Goal: Task Accomplishment & Management: Manage account settings

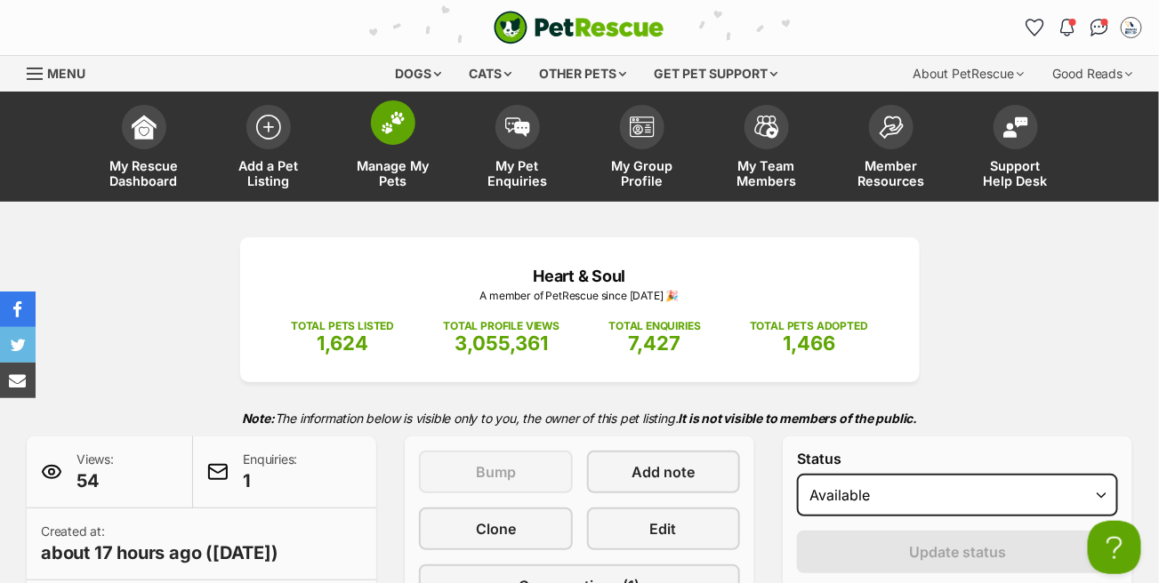
click at [403, 126] on img at bounding box center [393, 122] width 25 height 23
click at [393, 134] on span at bounding box center [393, 122] width 44 height 44
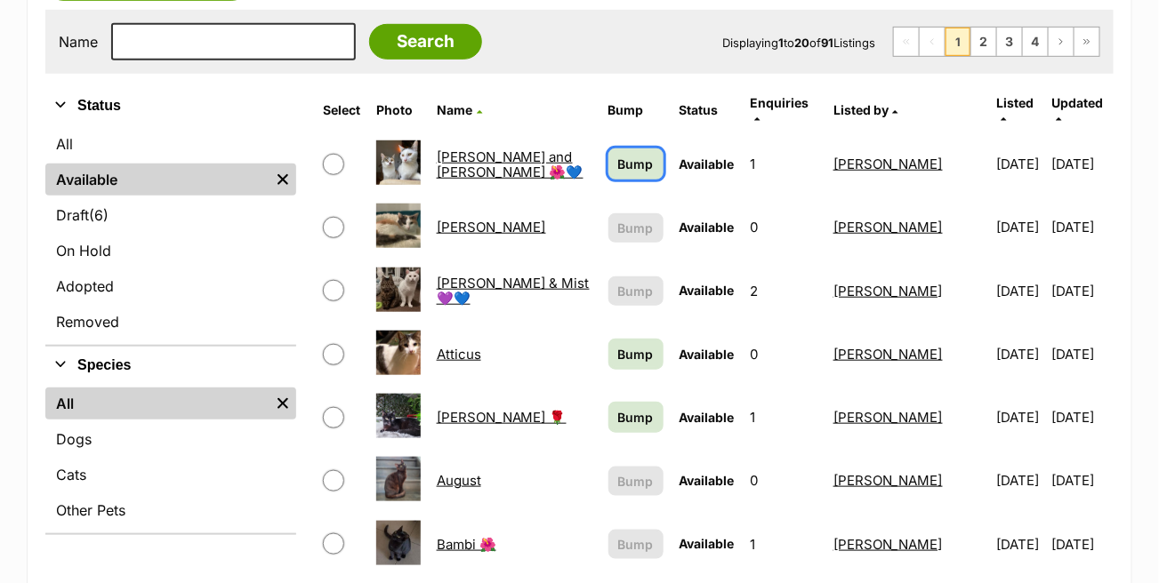
click at [618, 155] on span "Bump" at bounding box center [636, 164] width 36 height 19
drag, startPoint x: 598, startPoint y: 346, endPoint x: 602, endPoint y: 361, distance: 15.8
click at [608, 348] on link "Bump" at bounding box center [635, 354] width 55 height 31
click at [618, 408] on span "Bump" at bounding box center [636, 417] width 36 height 19
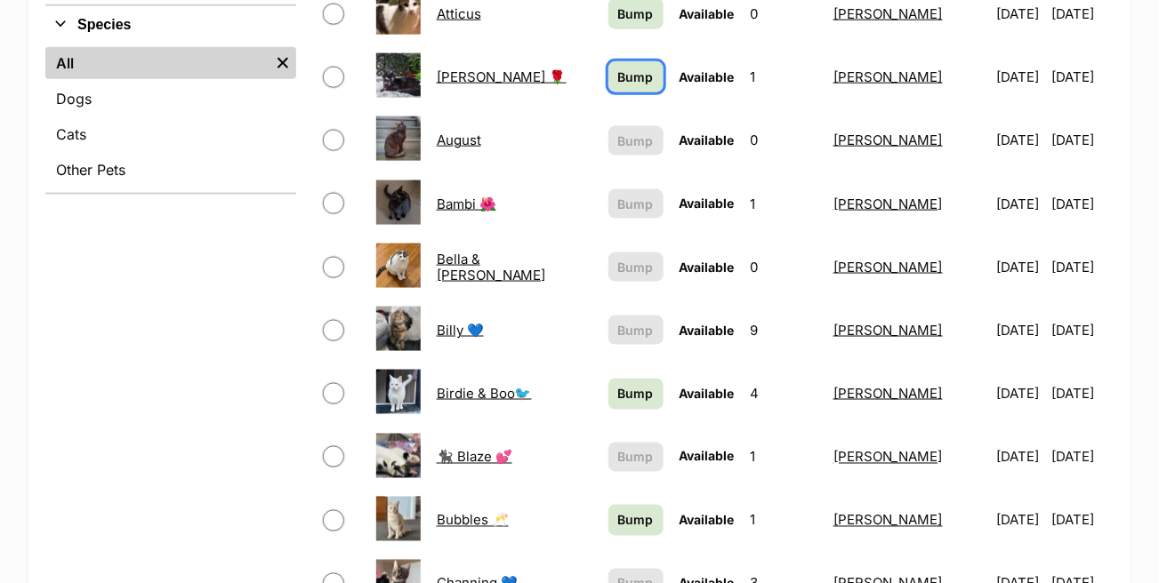
scroll to position [800, 0]
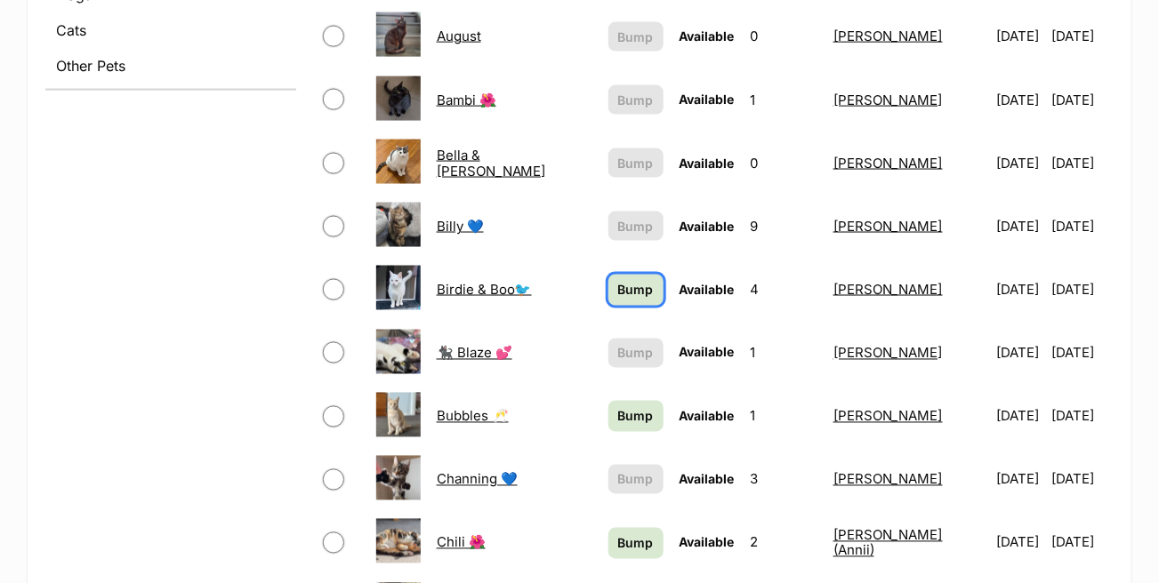
click at [618, 281] on span "Bump" at bounding box center [636, 290] width 36 height 19
click at [618, 407] on span "Bump" at bounding box center [636, 416] width 36 height 19
click at [618, 535] on span "Bump" at bounding box center [636, 544] width 36 height 19
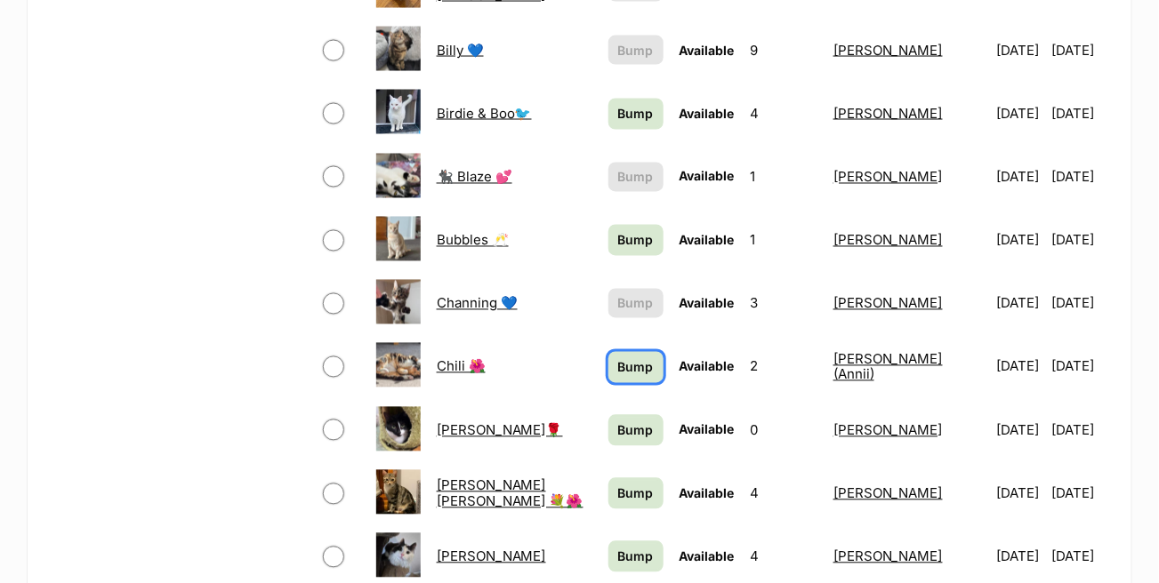
scroll to position [978, 0]
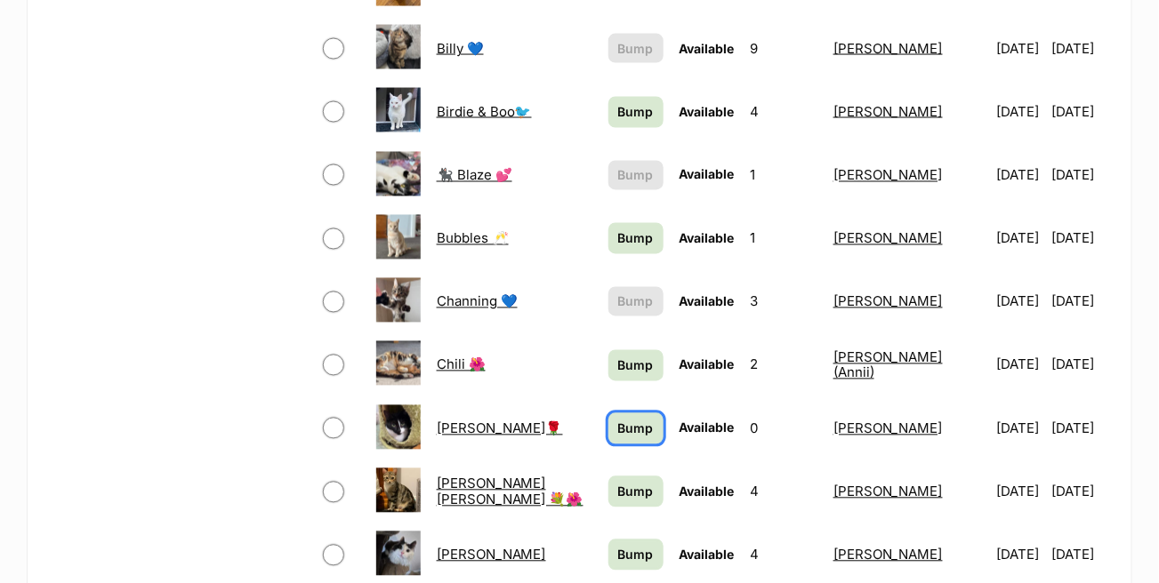
click at [618, 420] on span "Bump" at bounding box center [636, 429] width 36 height 19
click at [618, 483] on span "Bump" at bounding box center [636, 492] width 36 height 19
click at [618, 546] on span "Bump" at bounding box center [636, 555] width 36 height 19
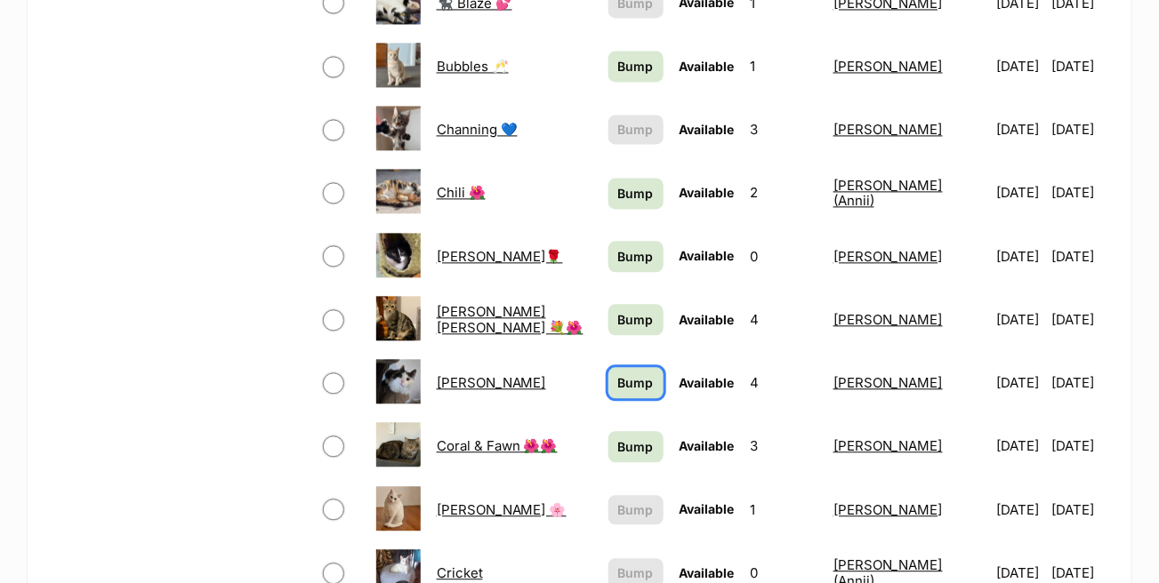
scroll to position [1156, 0]
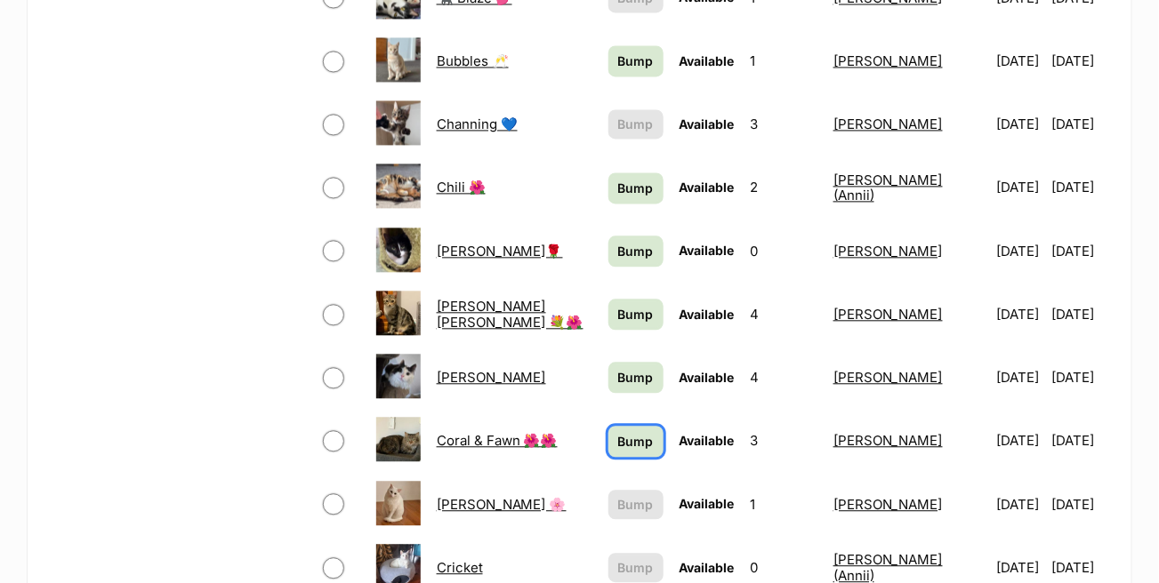
click at [608, 427] on link "Bump" at bounding box center [635, 441] width 55 height 31
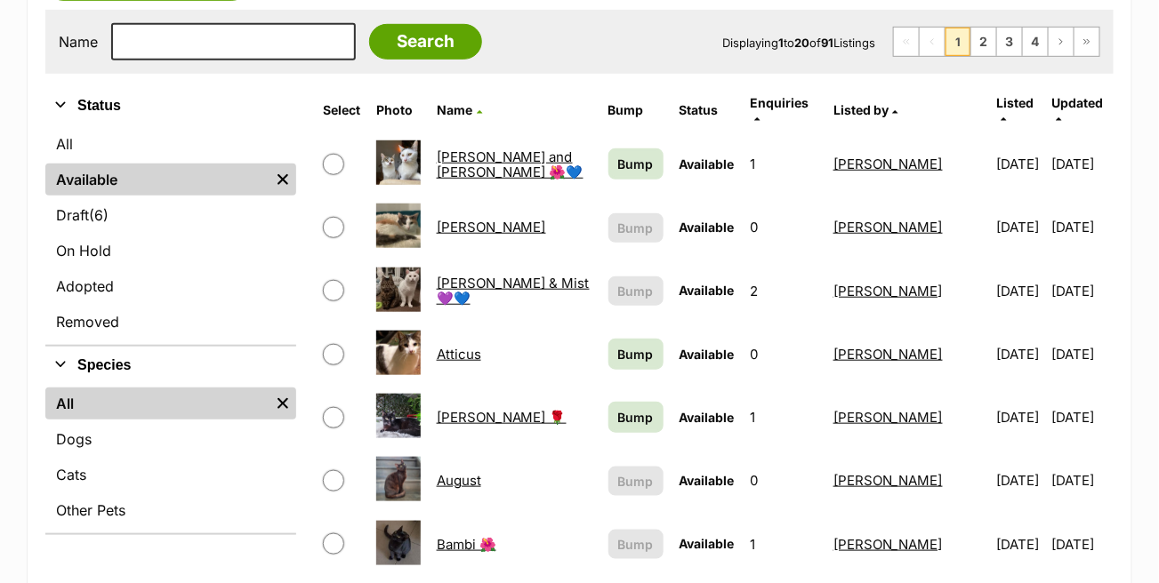
scroll to position [445, 0]
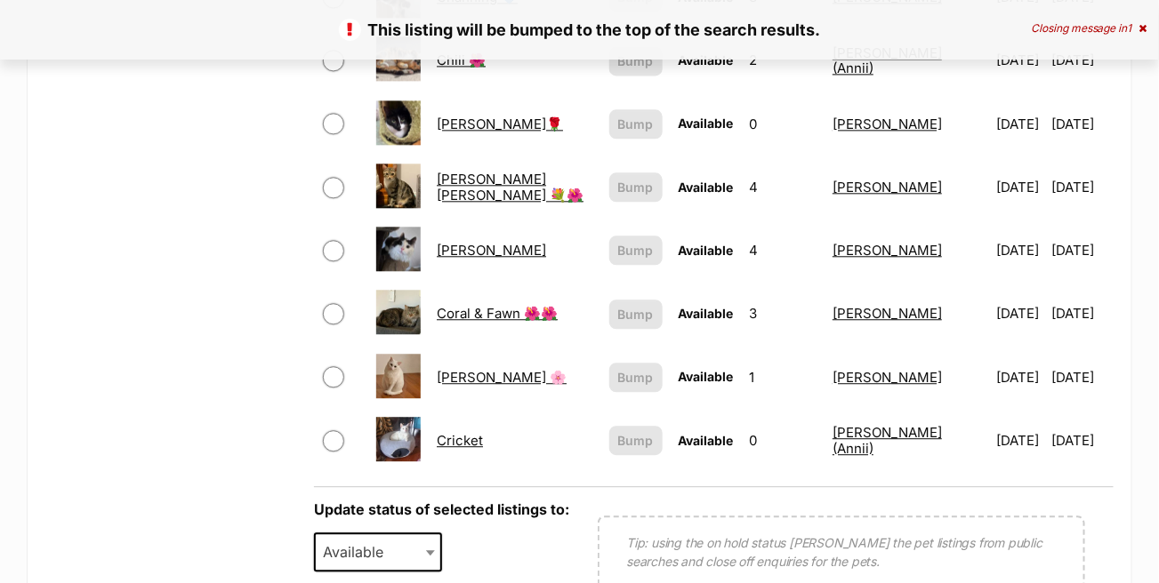
scroll to position [1245, 0]
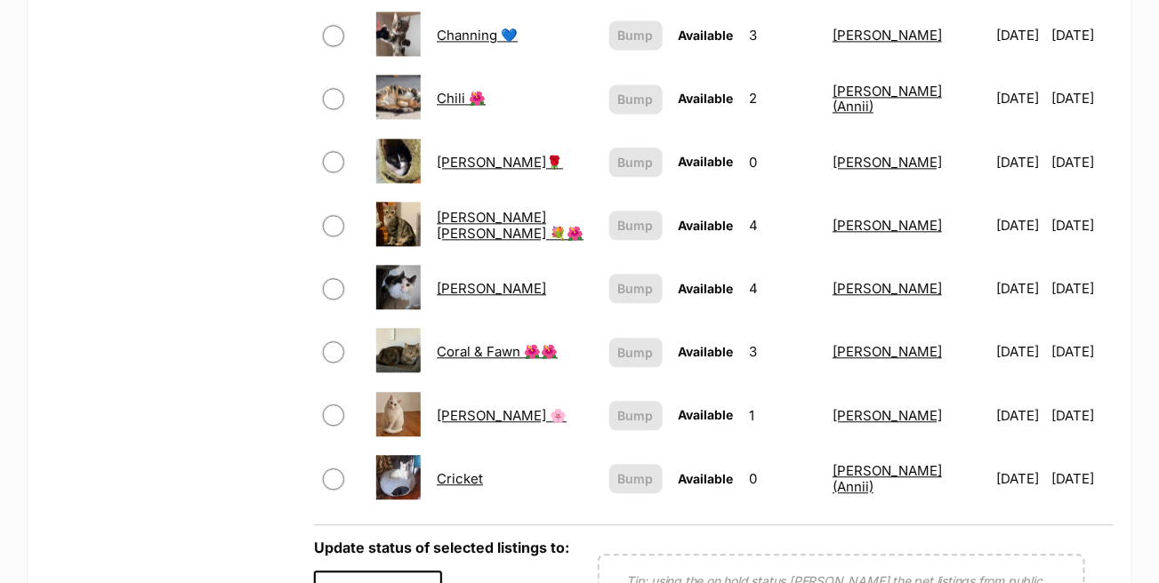
click at [462, 280] on link "Collins" at bounding box center [491, 288] width 109 height 17
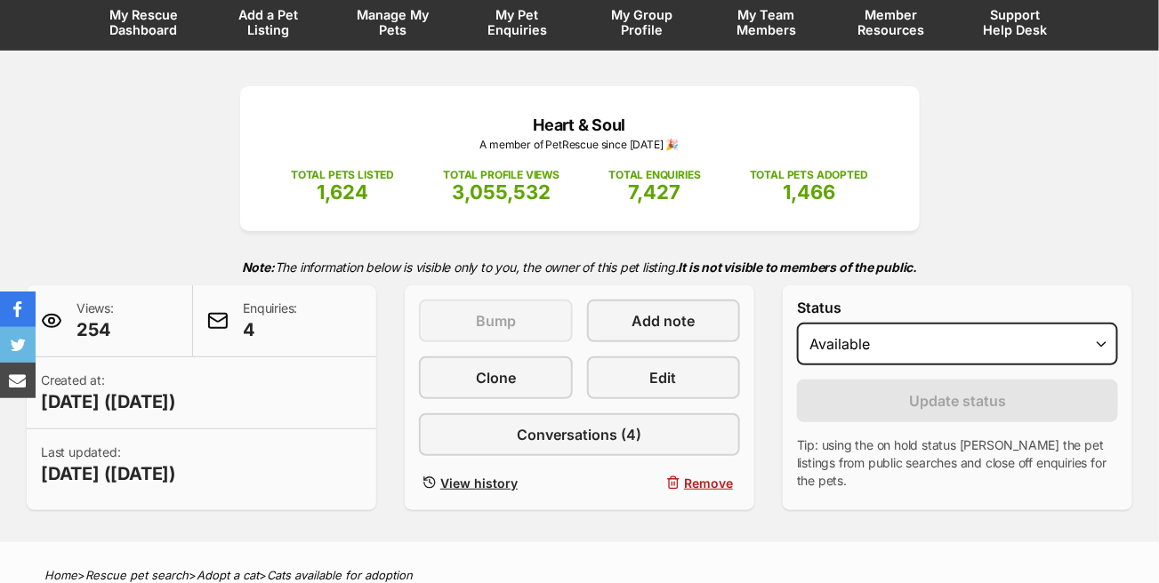
scroll to position [267, 0]
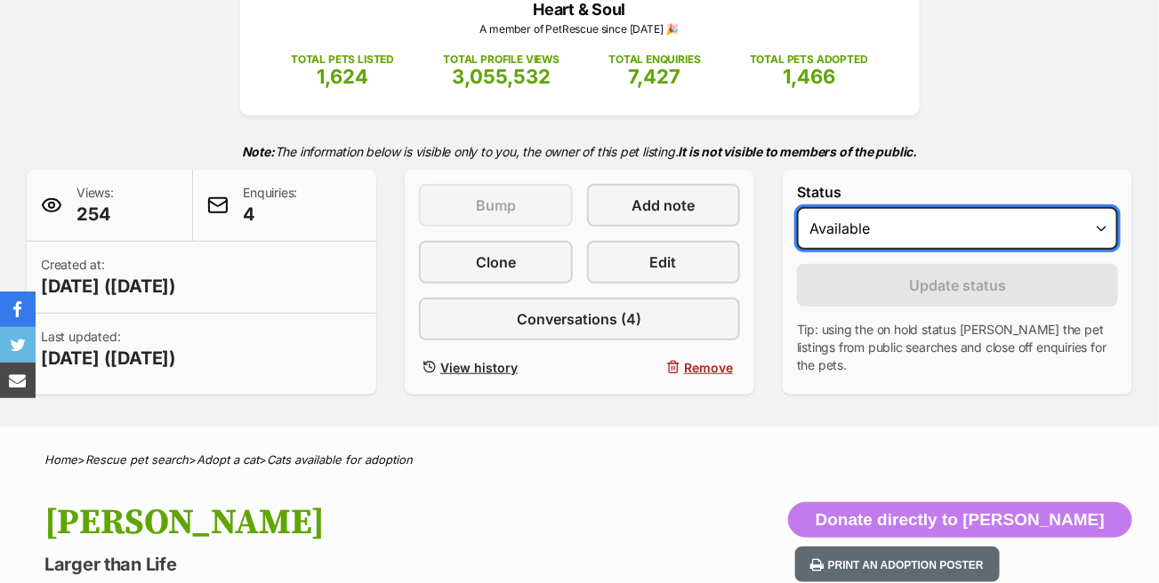
click at [919, 234] on select "Draft - not available as listing has enquires Available On hold Adopted" at bounding box center [957, 228] width 321 height 43
select select "on_hold"
click at [797, 207] on select "Draft - not available as listing has enquires Available On hold Adopted" at bounding box center [957, 228] width 321 height 43
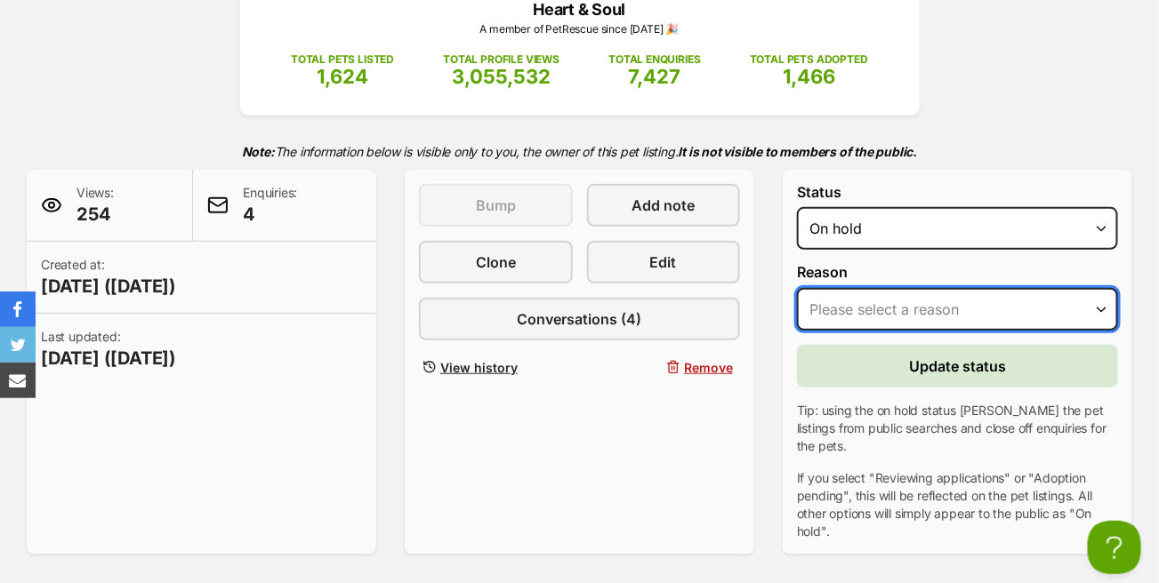
click at [892, 300] on select "Please select a reason Medical reasons Reviewing applications Adoption pending …" at bounding box center [957, 309] width 321 height 43
select select "adoption_pending"
click at [797, 288] on select "Please select a reason Medical reasons Reviewing applications Adoption pending …" at bounding box center [957, 309] width 321 height 43
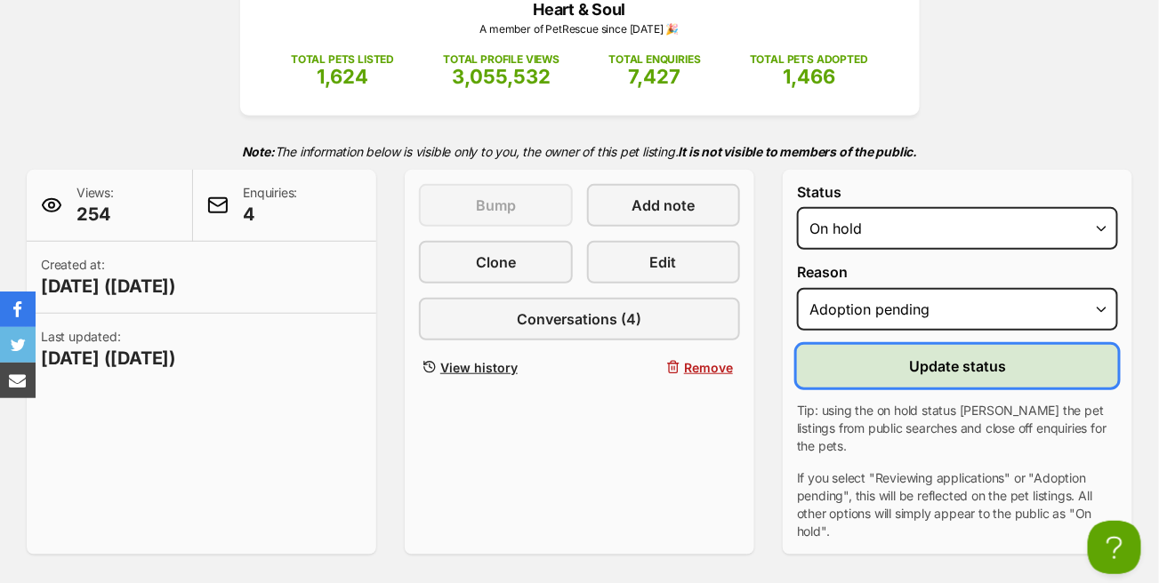
click at [913, 365] on span "Update status" at bounding box center [957, 366] width 97 height 21
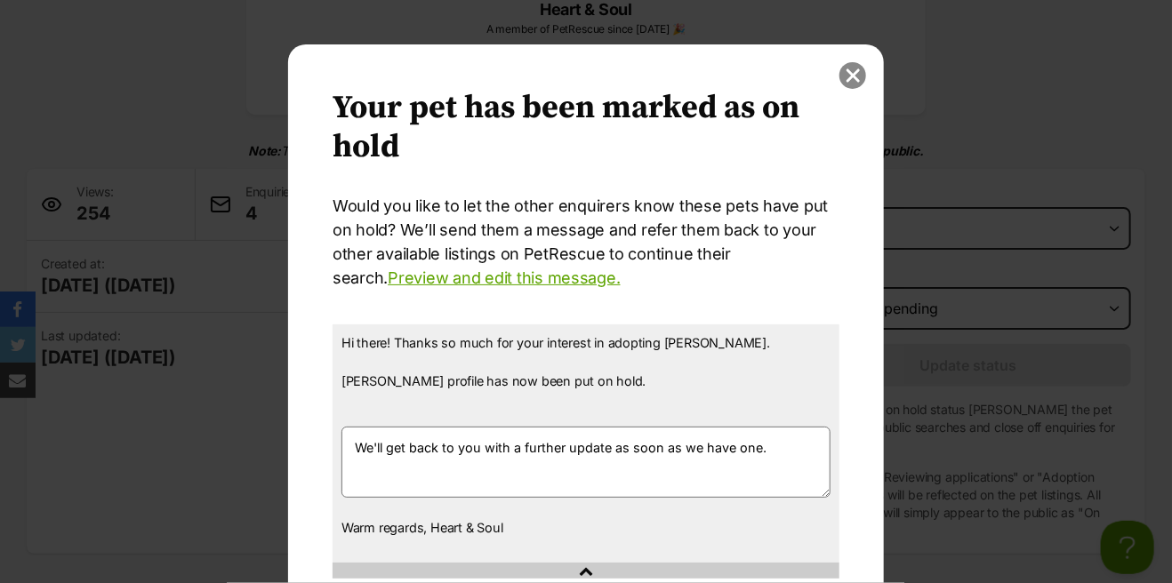
click at [848, 70] on button "close" at bounding box center [853, 75] width 27 height 27
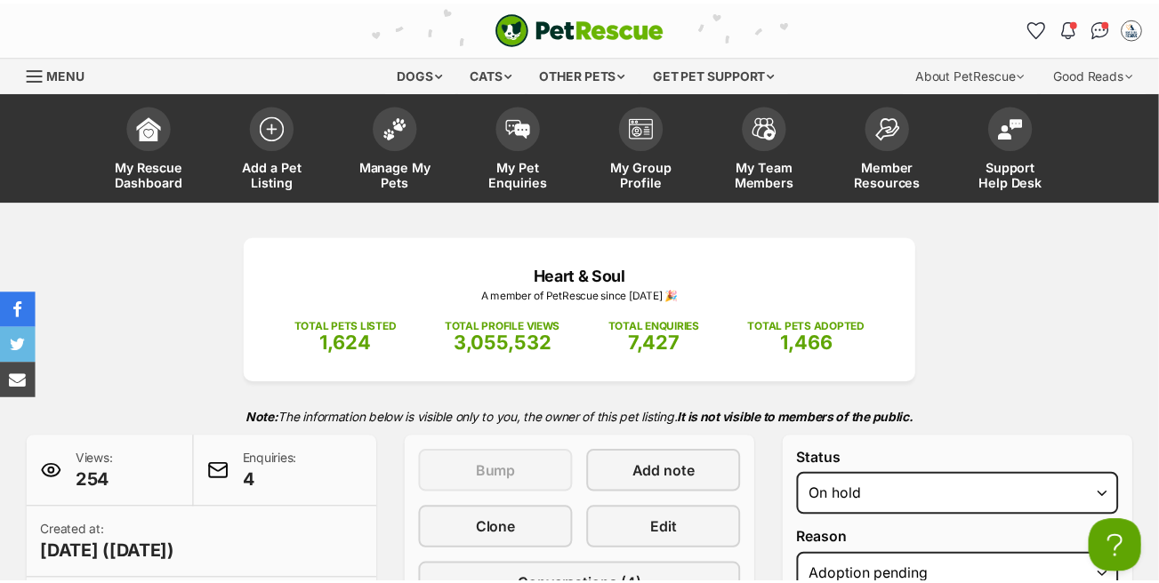
scroll to position [267, 0]
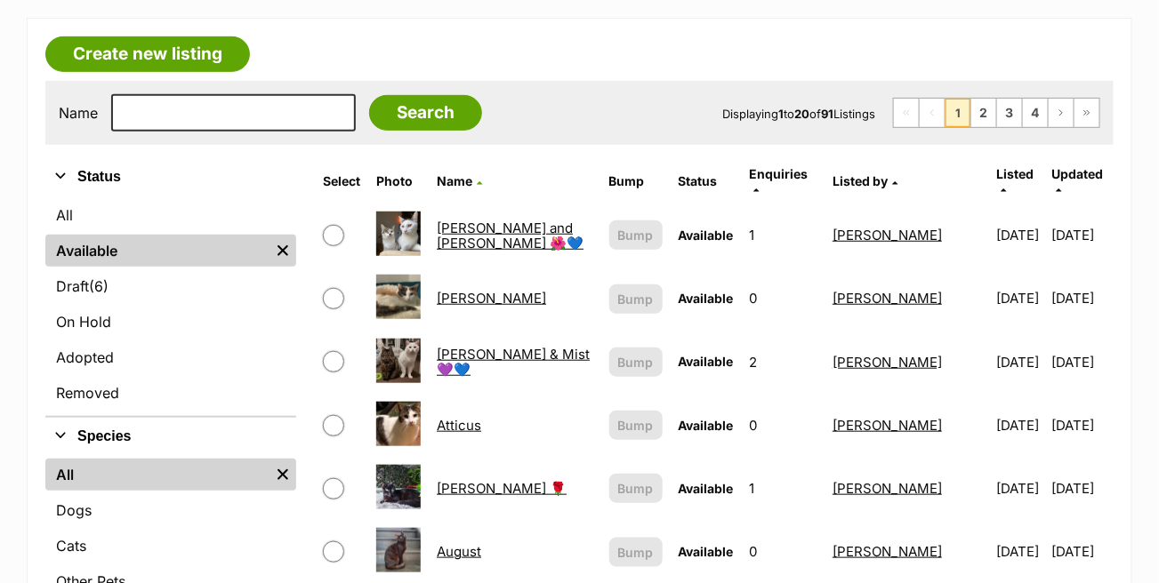
scroll to position [267, 0]
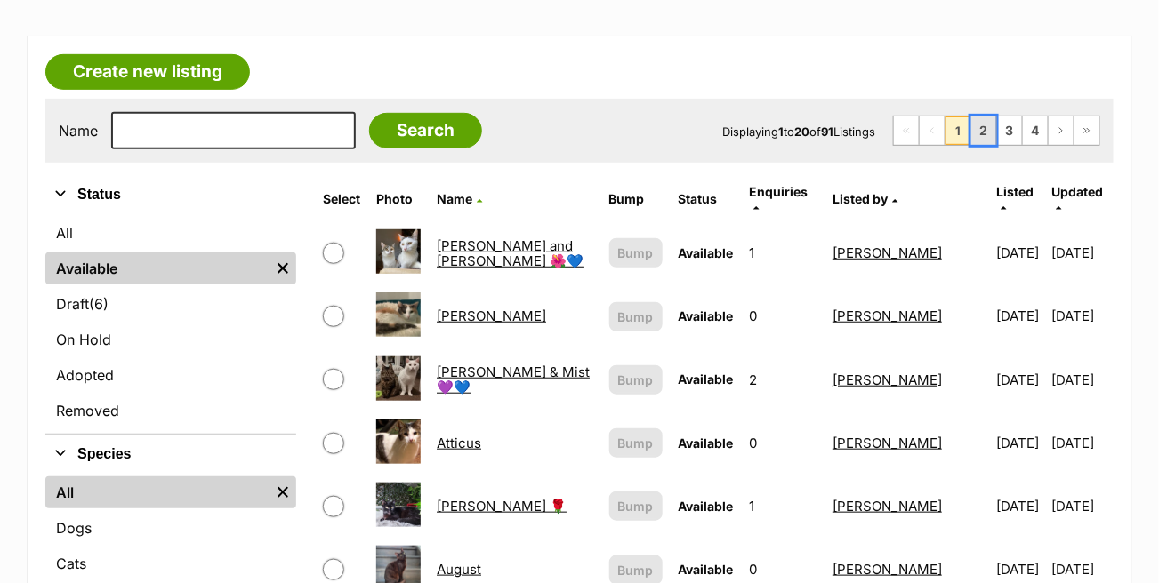
click at [981, 123] on link "2" at bounding box center [983, 131] width 25 height 28
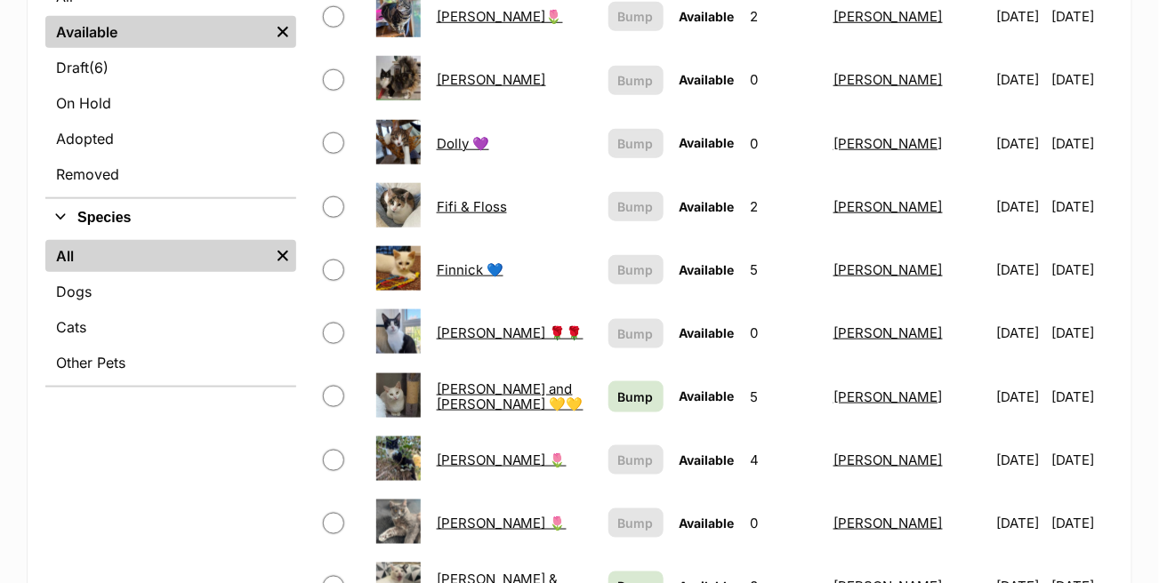
scroll to position [534, 0]
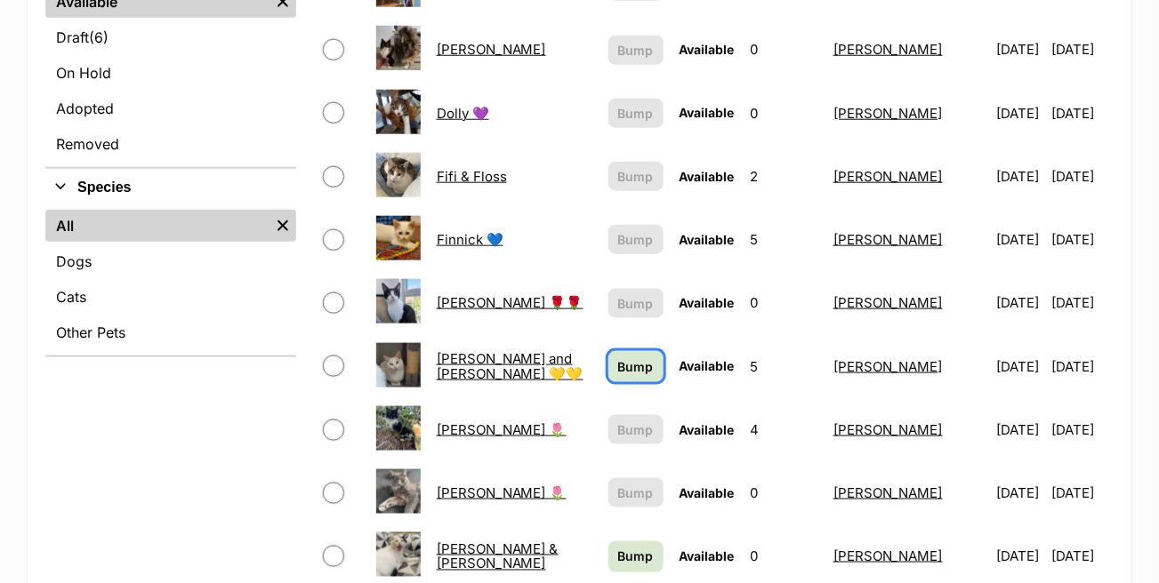
click at [626, 358] on span "Bump" at bounding box center [636, 367] width 36 height 19
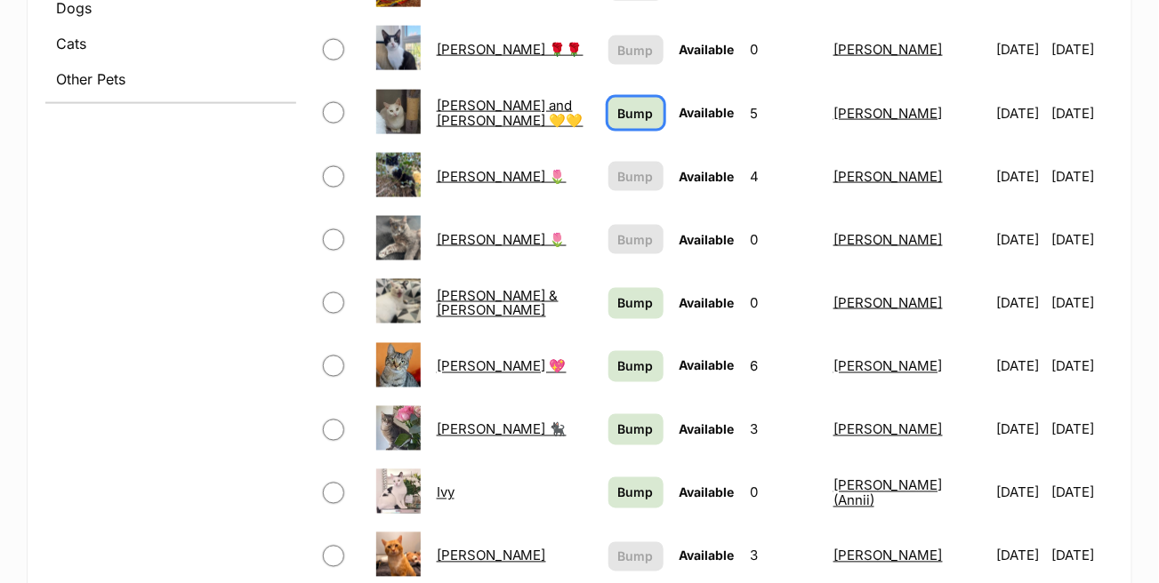
scroll to position [800, 0]
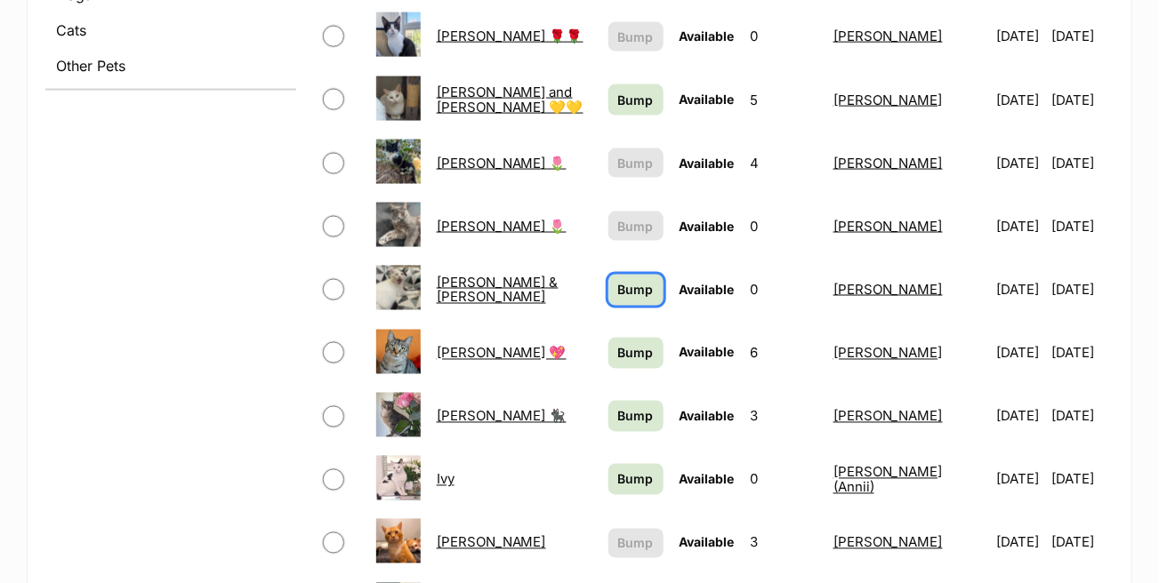
click at [620, 281] on span "Bump" at bounding box center [636, 290] width 36 height 19
click at [626, 338] on link "Bump" at bounding box center [635, 353] width 55 height 31
click at [618, 407] on span "Bump" at bounding box center [636, 416] width 36 height 19
drag, startPoint x: 617, startPoint y: 450, endPoint x: 647, endPoint y: 430, distance: 35.8
click at [618, 470] on span "Bump" at bounding box center [636, 479] width 36 height 19
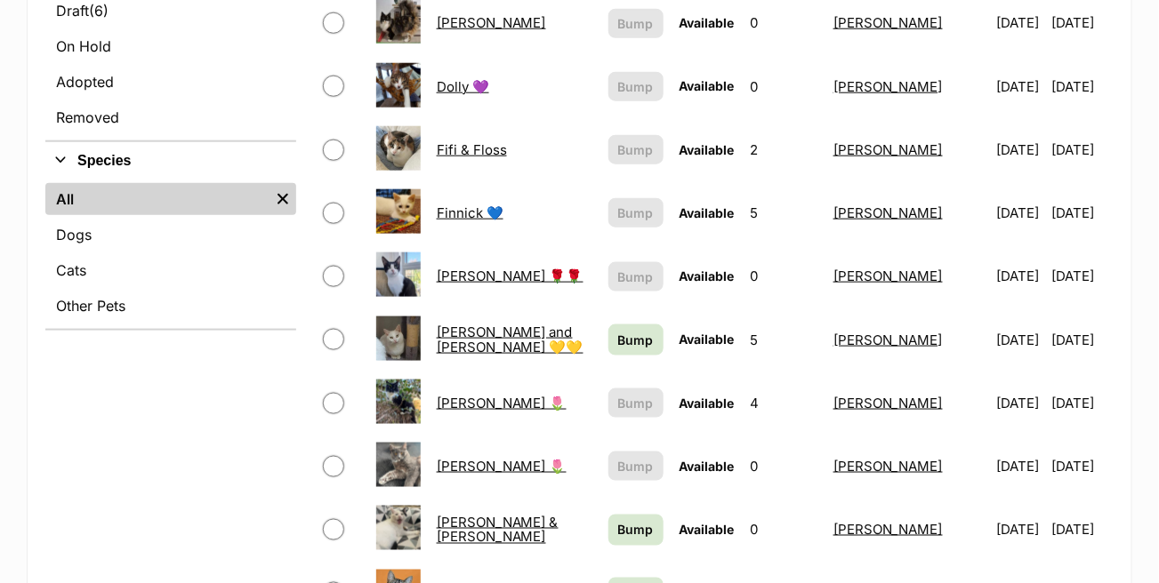
scroll to position [507, 0]
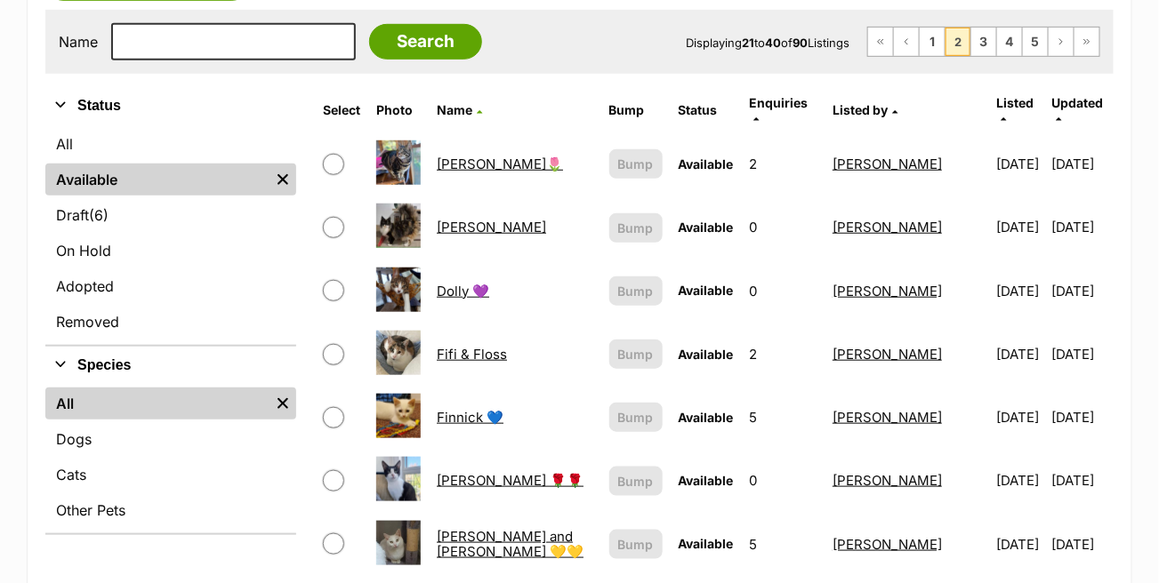
scroll to position [178, 0]
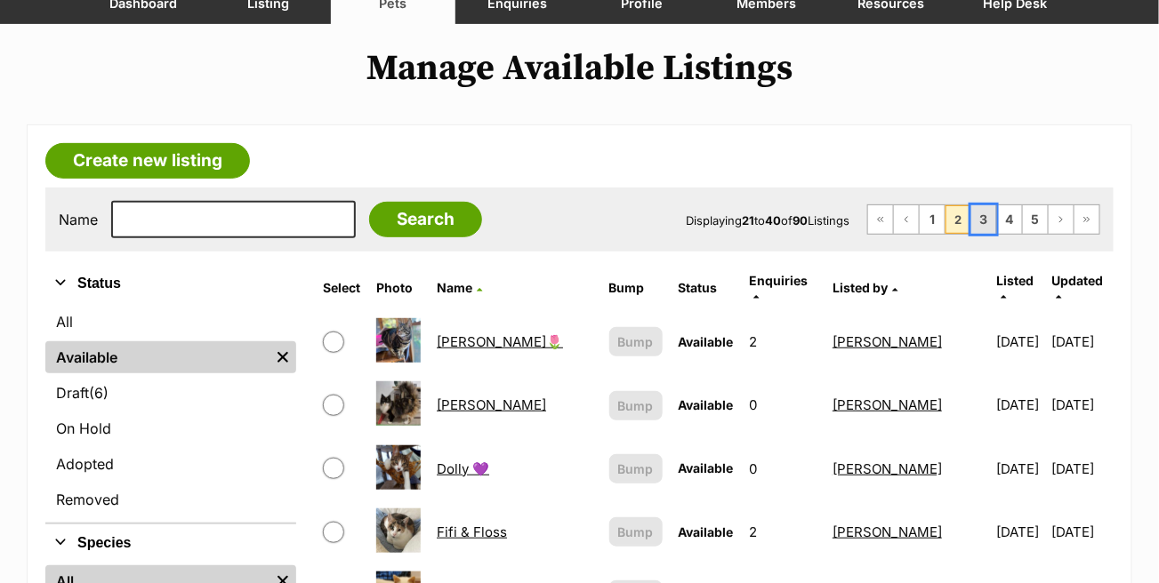
click at [982, 217] on link "3" at bounding box center [983, 219] width 25 height 28
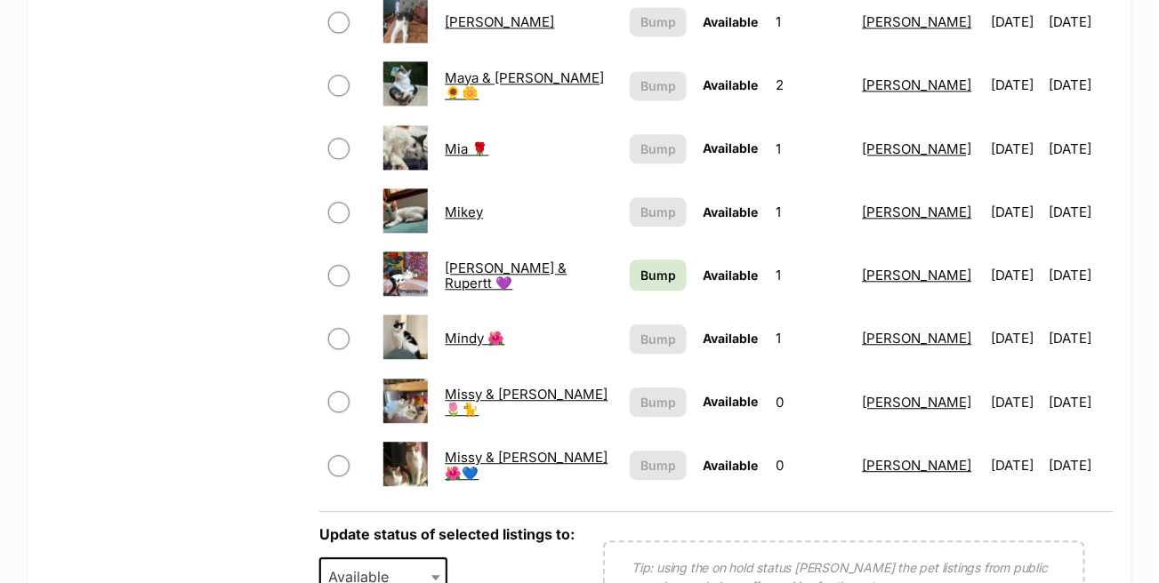
scroll to position [1245, 0]
click at [652, 265] on span "Bump" at bounding box center [658, 274] width 36 height 19
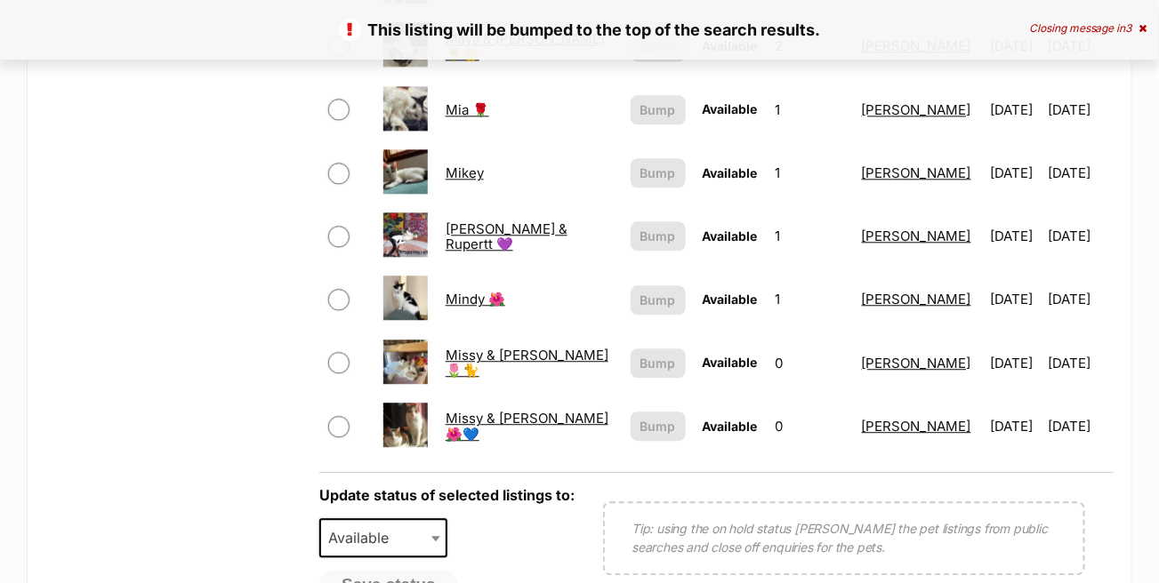
scroll to position [1512, 0]
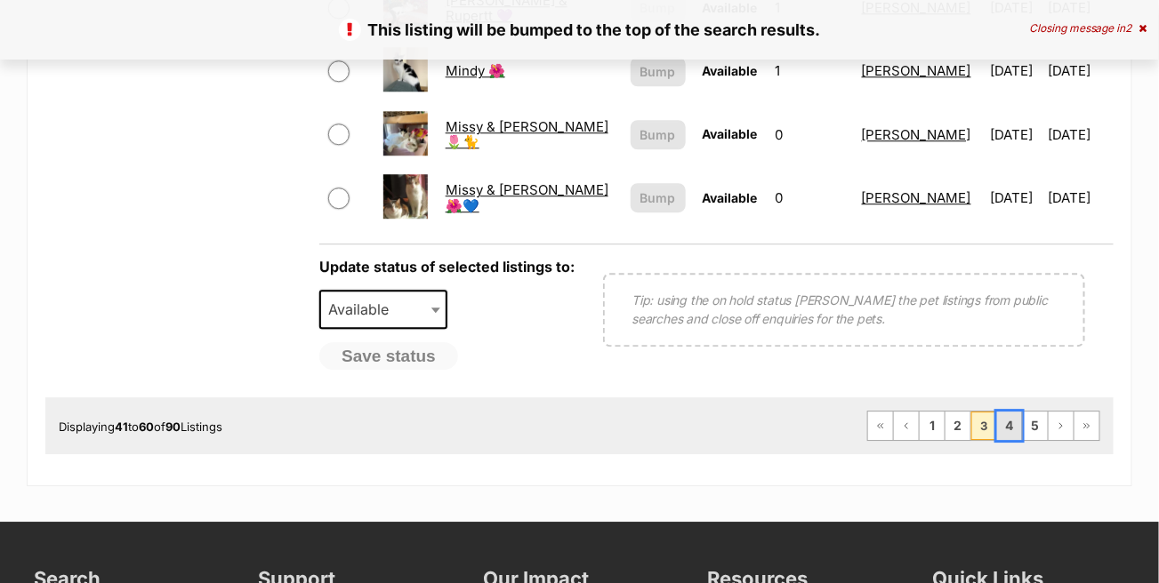
click at [1002, 412] on link "4" at bounding box center [1009, 426] width 25 height 28
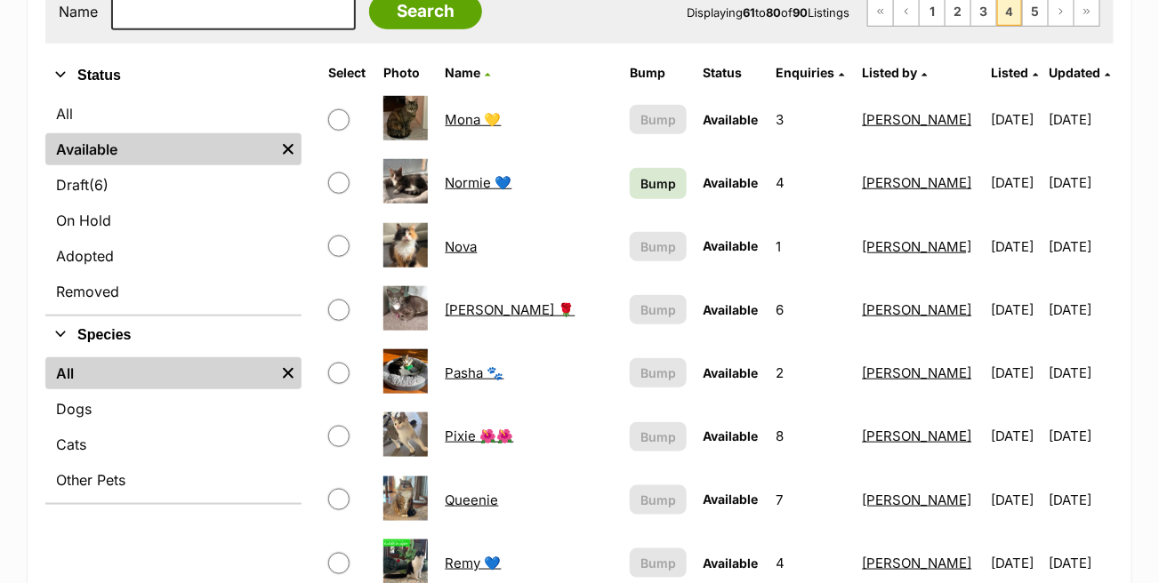
scroll to position [356, 0]
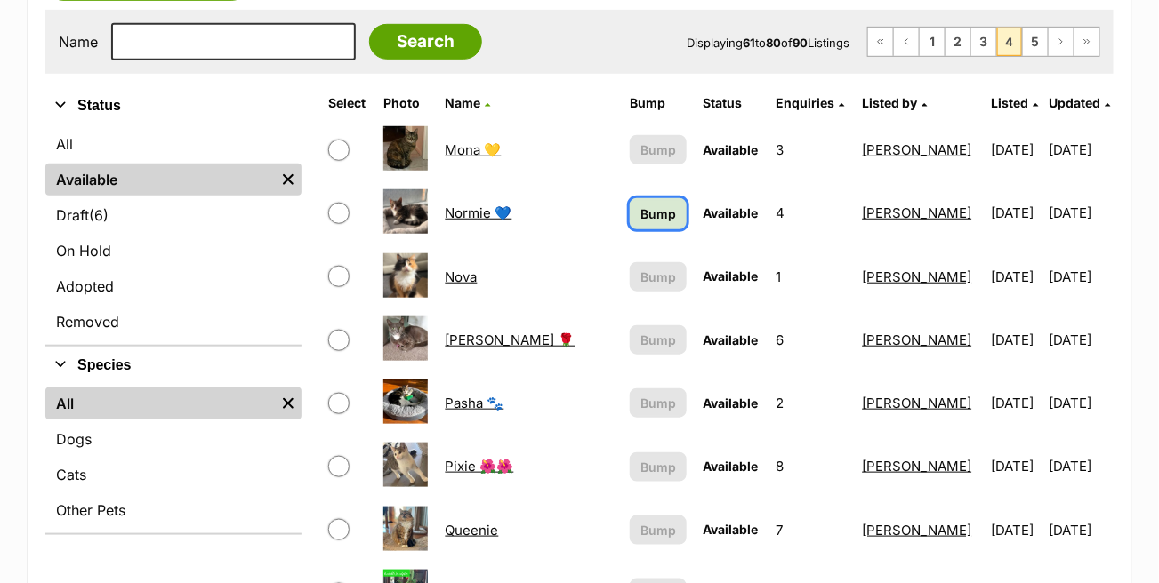
click at [640, 211] on span "Bump" at bounding box center [658, 214] width 36 height 19
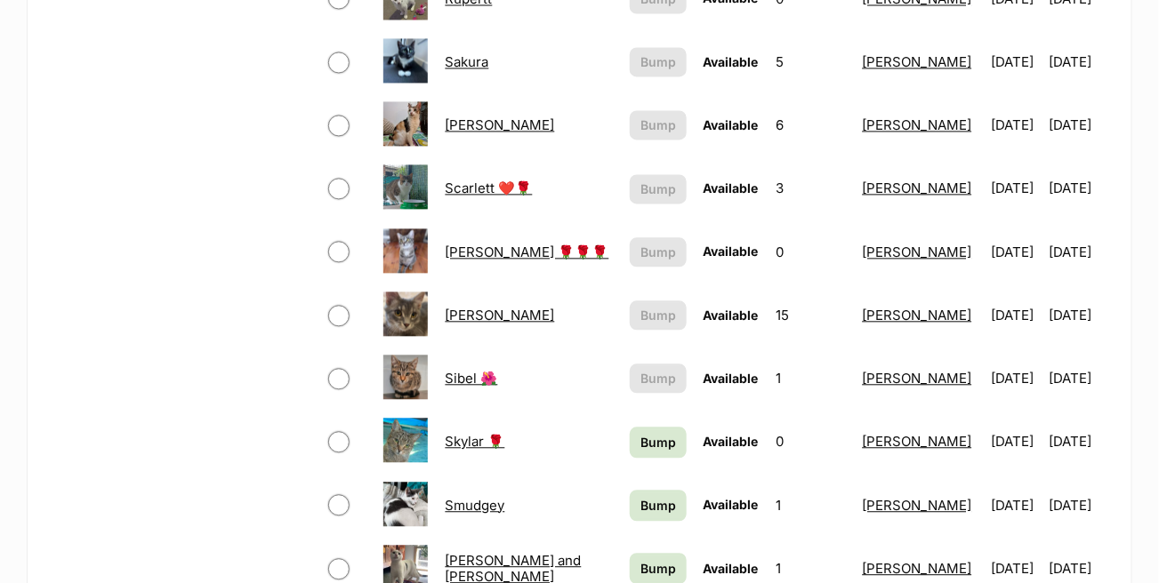
scroll to position [1245, 0]
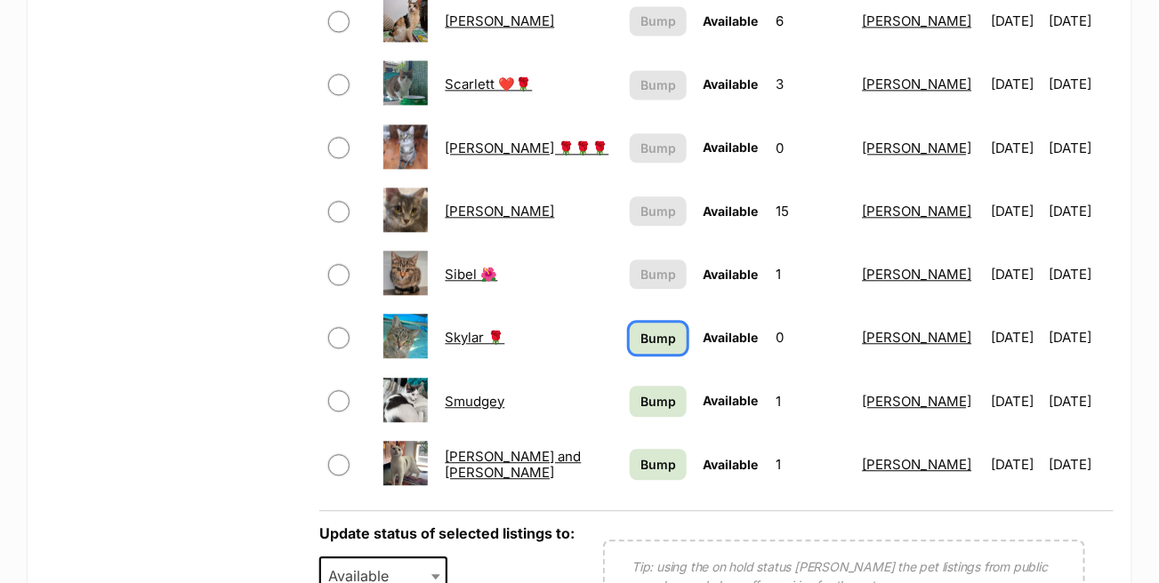
click at [640, 329] on span "Bump" at bounding box center [658, 338] width 36 height 19
click at [640, 392] on span "Bump" at bounding box center [658, 401] width 36 height 19
click at [640, 456] on span "Bump" at bounding box center [658, 464] width 36 height 19
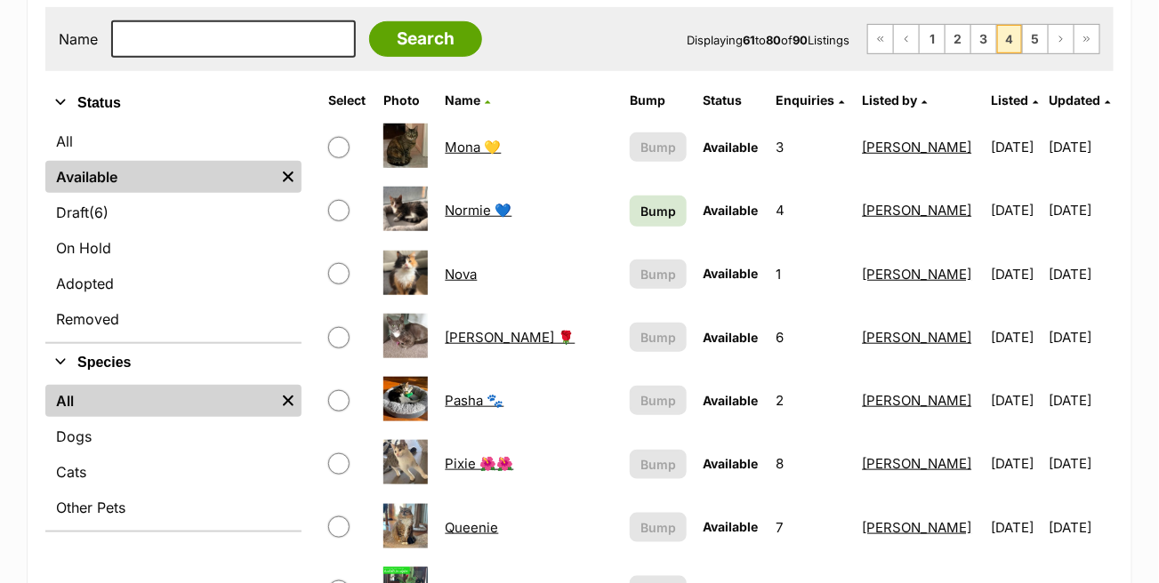
scroll to position [356, 0]
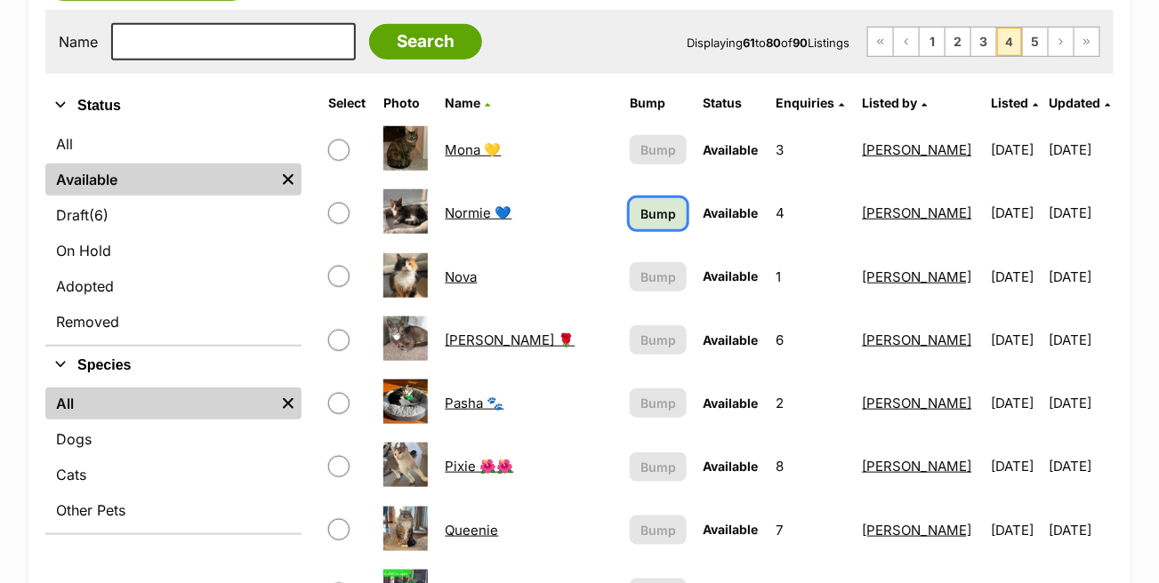
click at [640, 213] on span "Bump" at bounding box center [658, 214] width 36 height 19
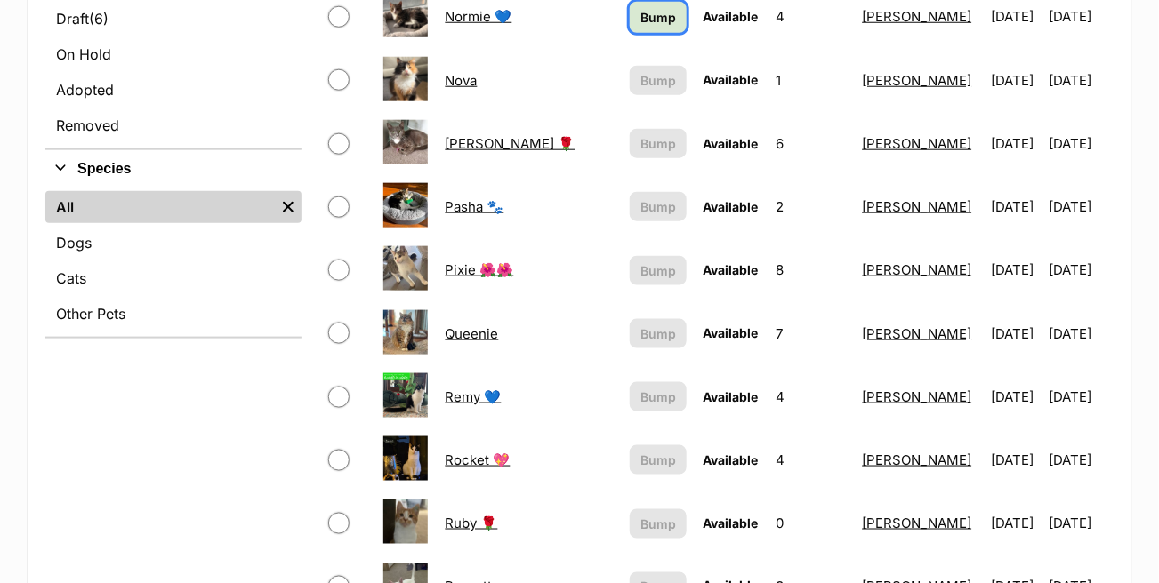
scroll to position [711, 0]
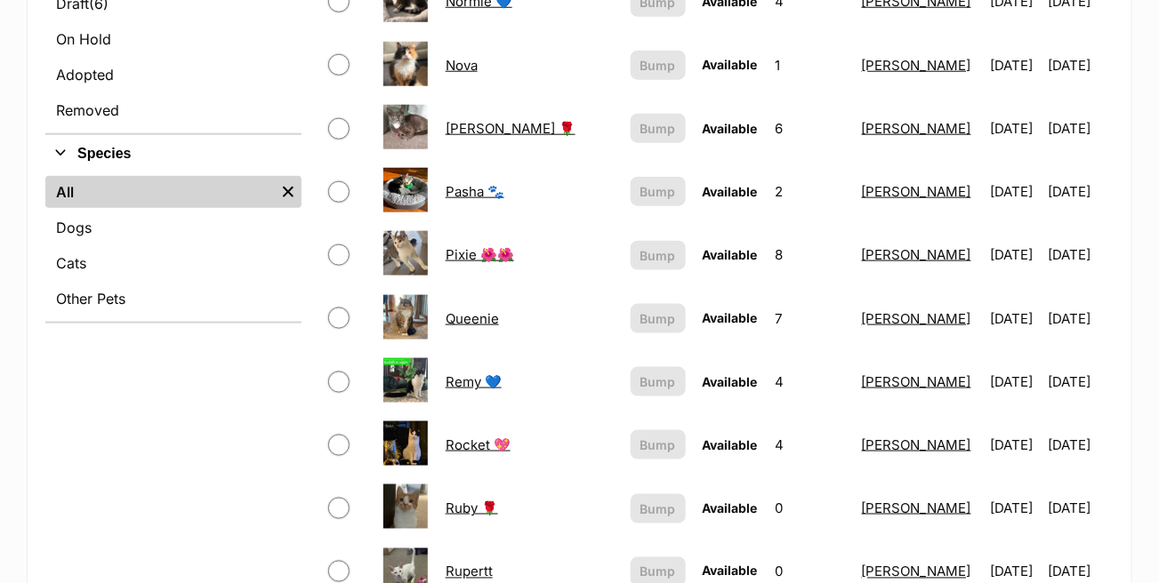
scroll to position [445, 0]
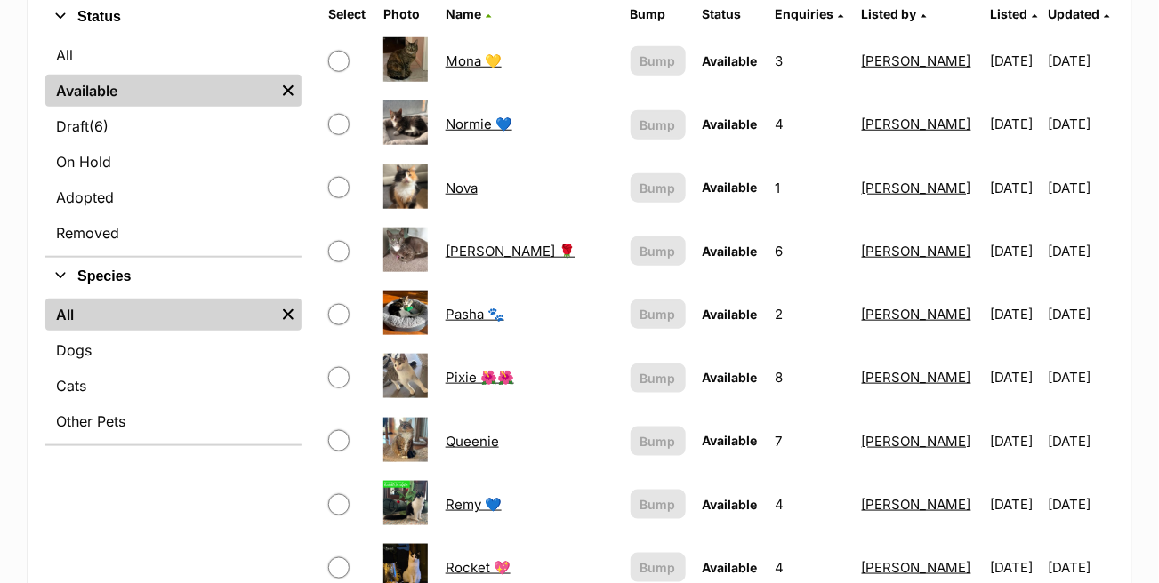
click at [508, 249] on link "Olive Rose 🌹" at bounding box center [511, 251] width 130 height 17
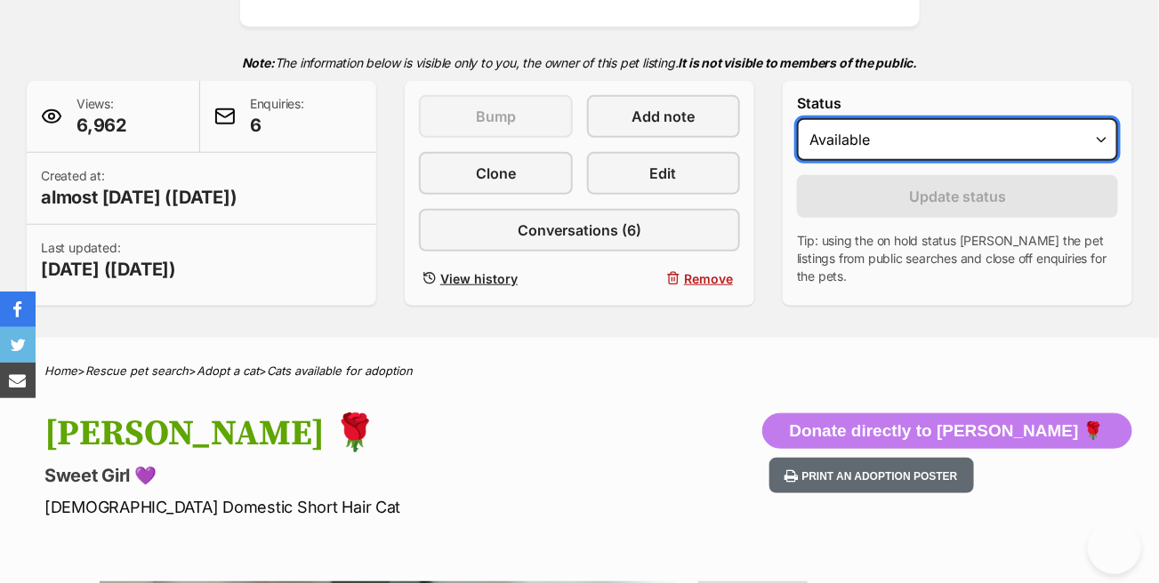
click at [854, 149] on select "Draft - not available as listing has enquires Available On hold Adopted" at bounding box center [957, 139] width 321 height 43
select select "on_hold"
click at [797, 118] on select "Draft - not available as listing has enquires Available On hold Adopted" at bounding box center [957, 139] width 321 height 43
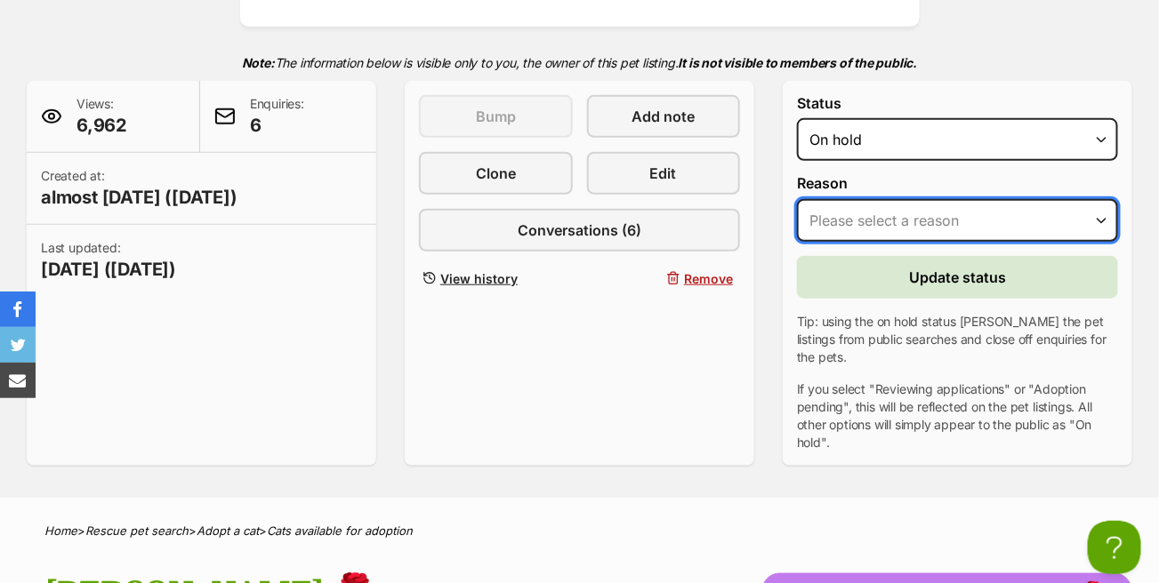
click at [847, 221] on select "Please select a reason Medical reasons Reviewing applications Adoption pending …" at bounding box center [957, 220] width 321 height 43
select select "adoption_pending"
click at [797, 199] on select "Please select a reason Medical reasons Reviewing applications Adoption pending …" at bounding box center [957, 220] width 321 height 43
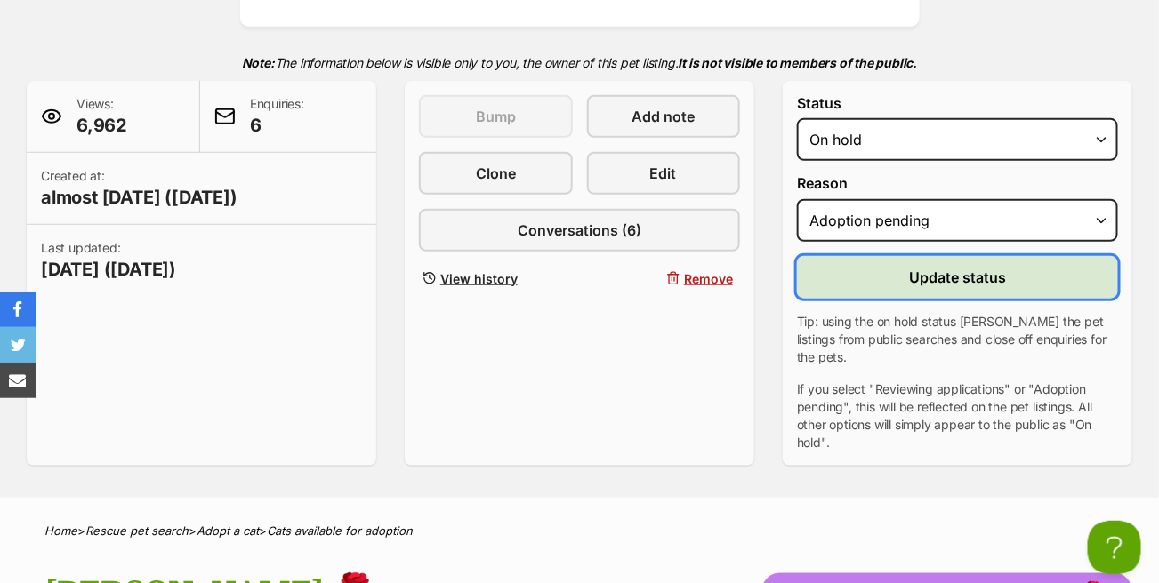
click at [882, 284] on button "Update status" at bounding box center [957, 277] width 321 height 43
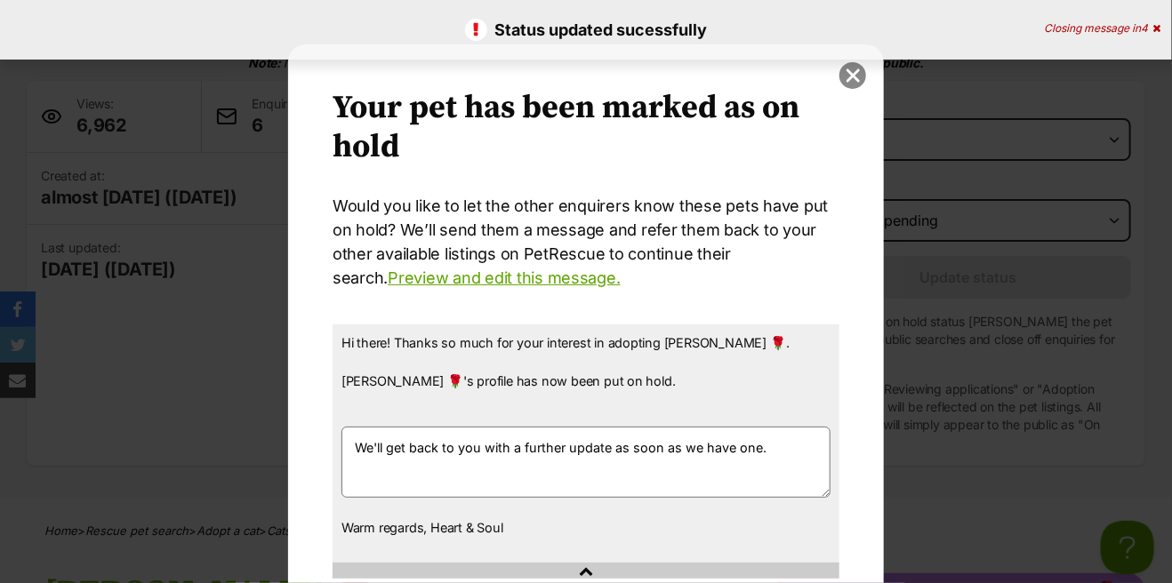
click at [847, 81] on button "close" at bounding box center [853, 75] width 27 height 27
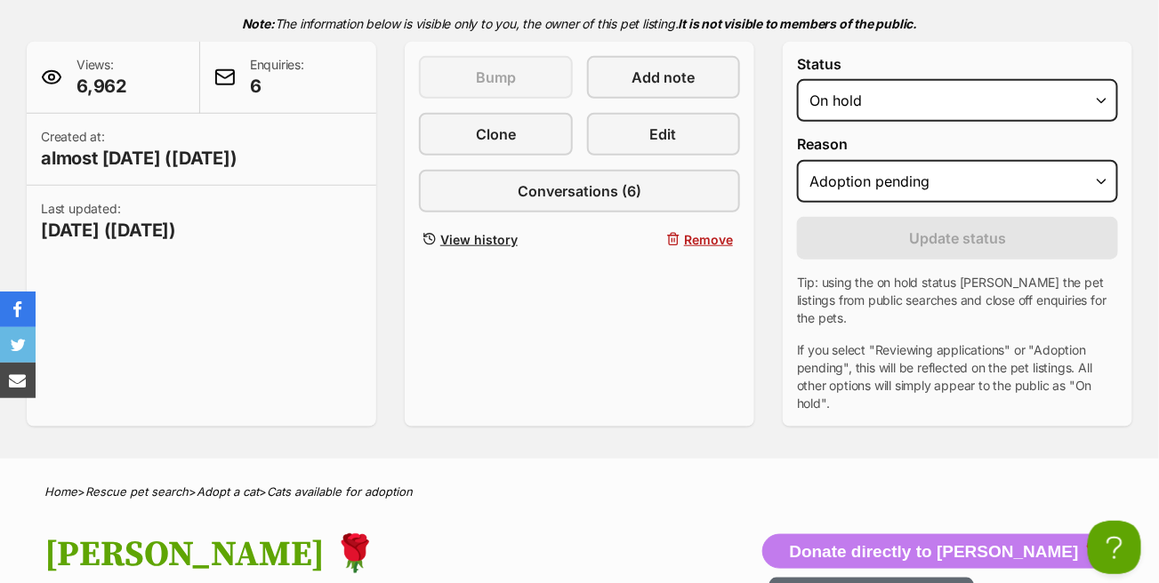
scroll to position [356, 0]
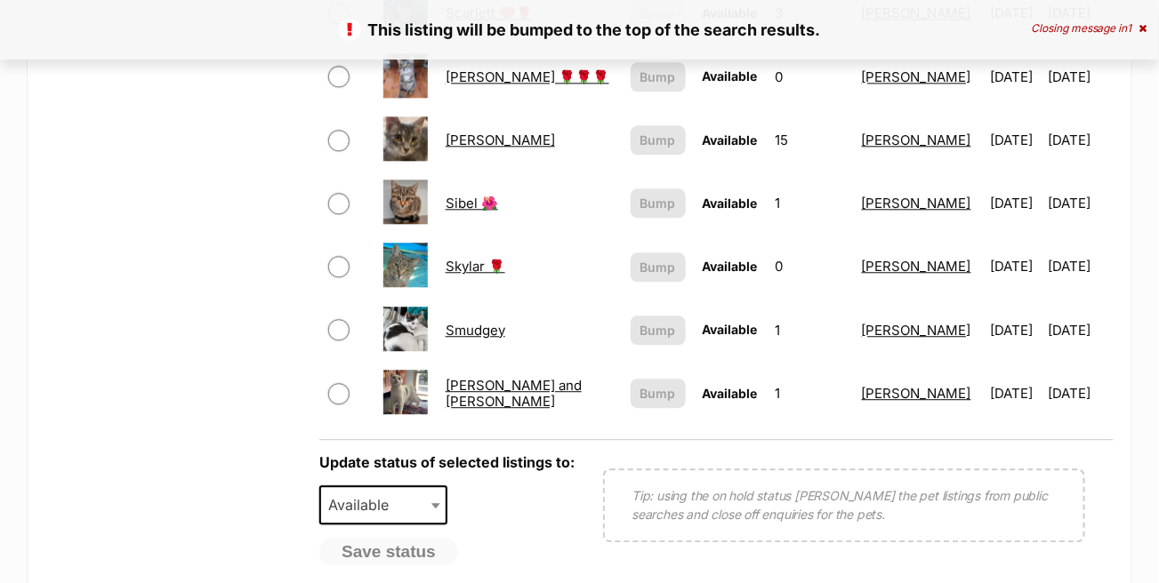
scroll to position [1406, 0]
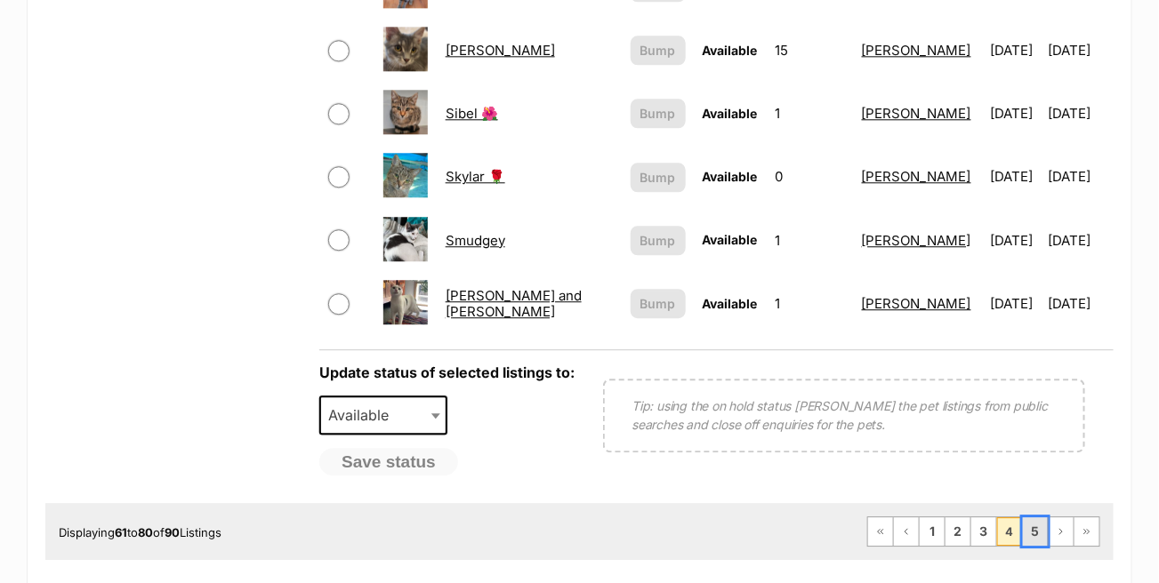
click at [1036, 518] on link "5" at bounding box center [1035, 532] width 25 height 28
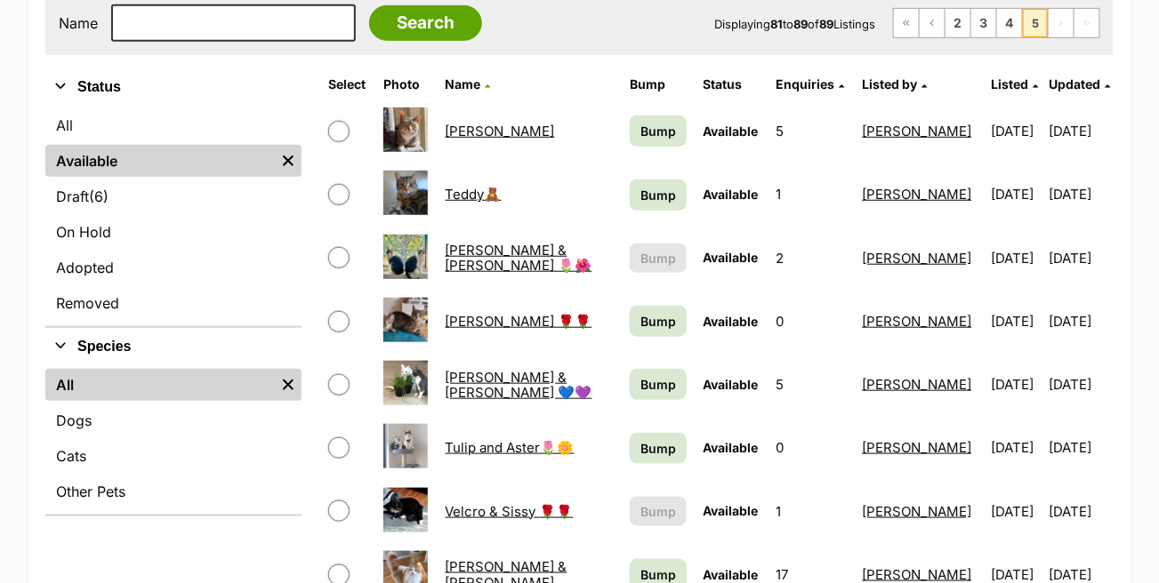
scroll to position [356, 0]
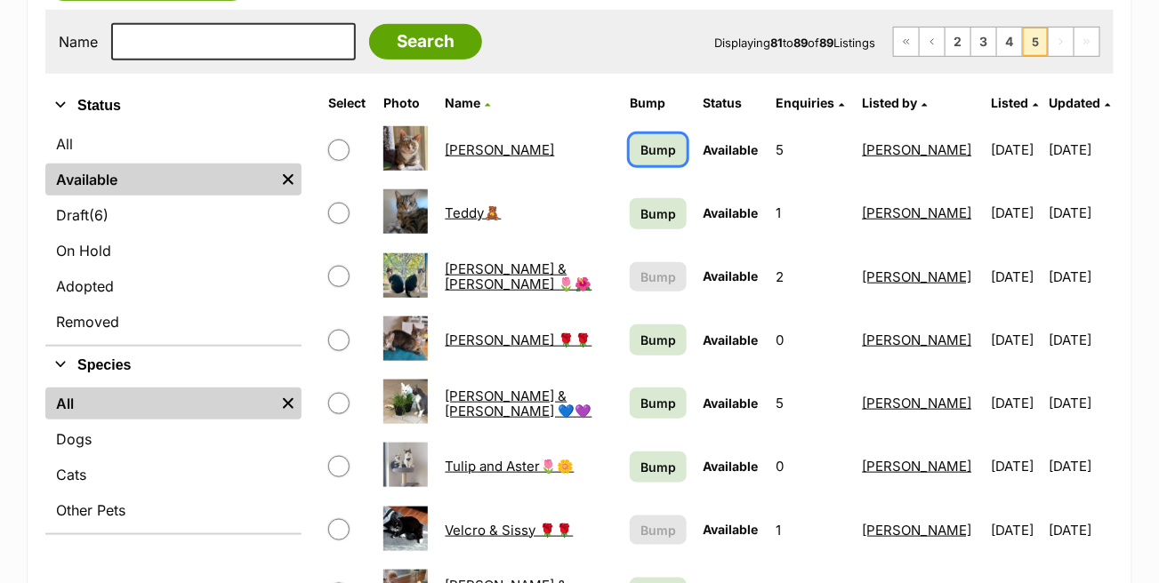
click at [643, 145] on span "Bump" at bounding box center [658, 150] width 36 height 19
click at [640, 215] on span "Bump" at bounding box center [658, 214] width 36 height 19
drag, startPoint x: 631, startPoint y: 342, endPoint x: 638, endPoint y: 349, distance: 9.5
click at [640, 342] on span "Bump" at bounding box center [658, 340] width 36 height 19
click at [640, 403] on span "Bump" at bounding box center [658, 403] width 36 height 19
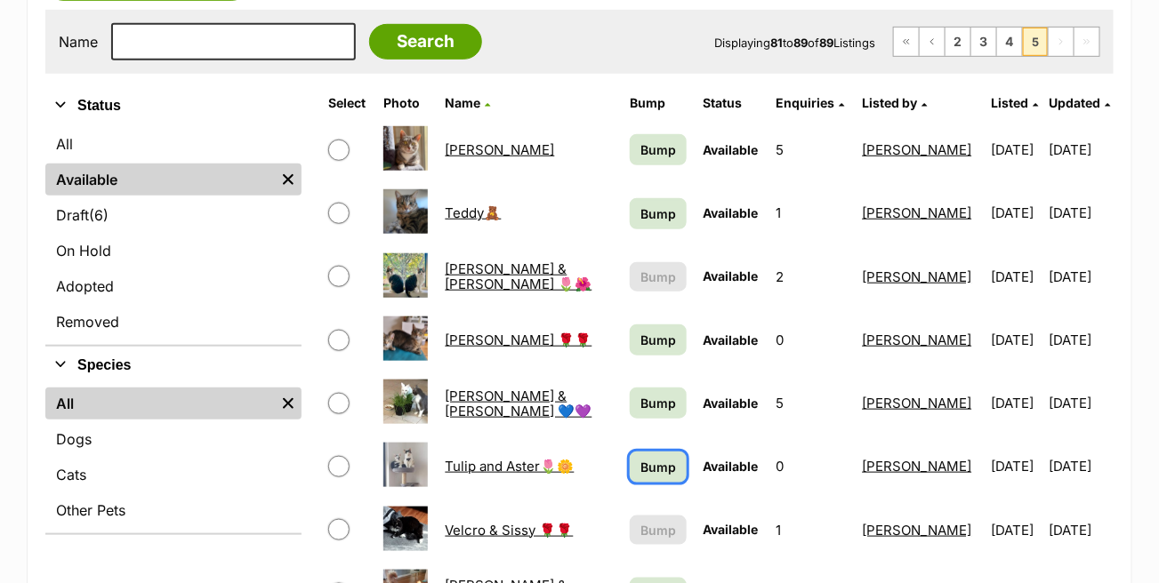
click at [640, 458] on span "Bump" at bounding box center [658, 467] width 36 height 19
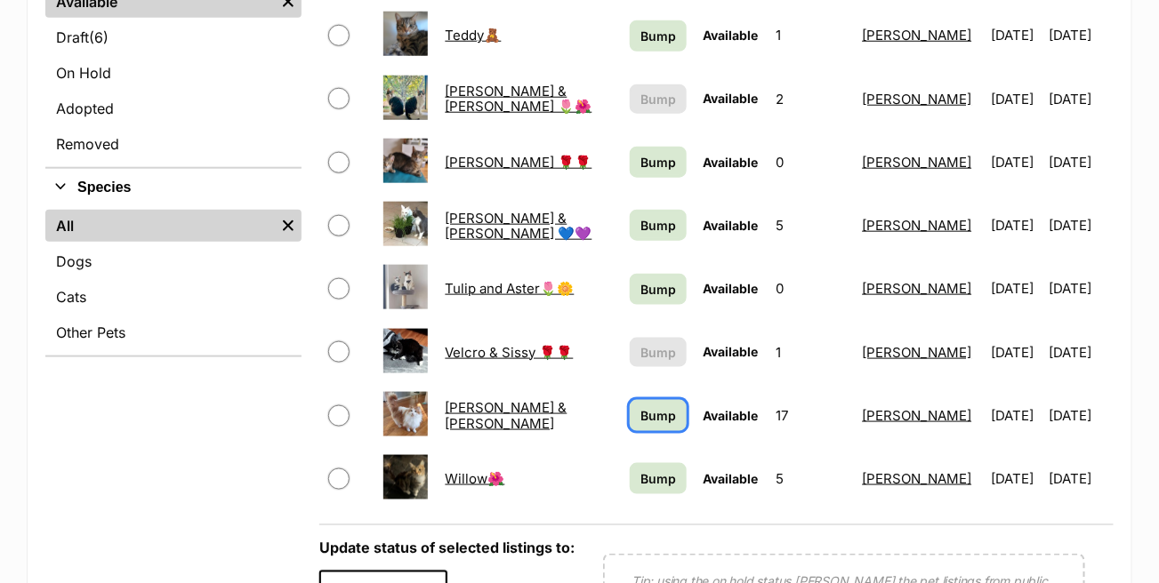
click at [640, 416] on span "Bump" at bounding box center [658, 415] width 36 height 19
drag, startPoint x: 628, startPoint y: 475, endPoint x: 639, endPoint y: 473, distance: 11.7
click at [640, 475] on span "Bump" at bounding box center [658, 479] width 36 height 19
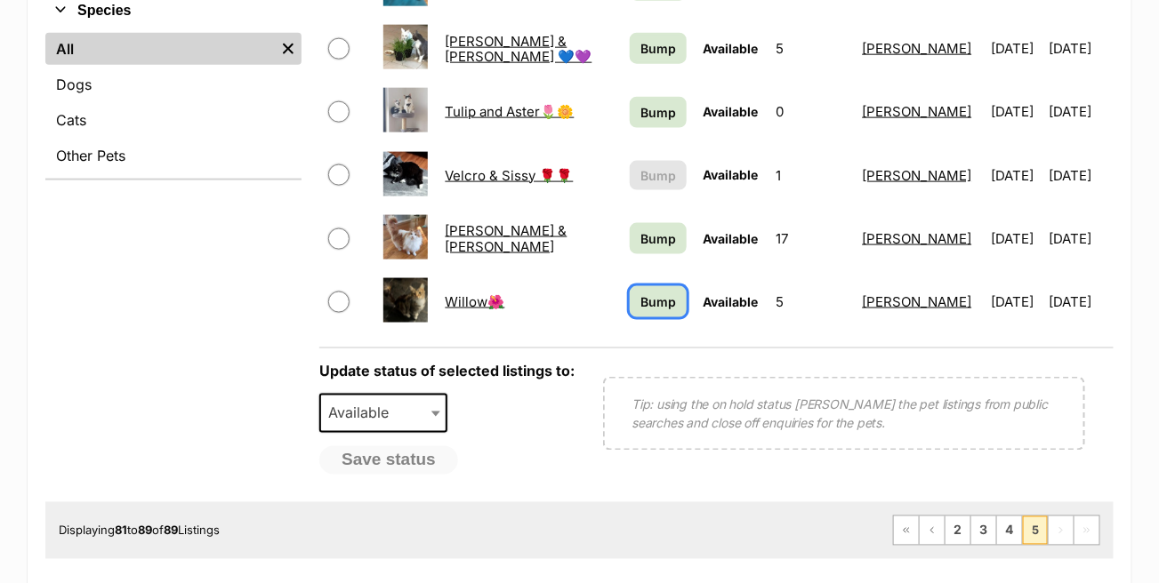
scroll to position [711, 0]
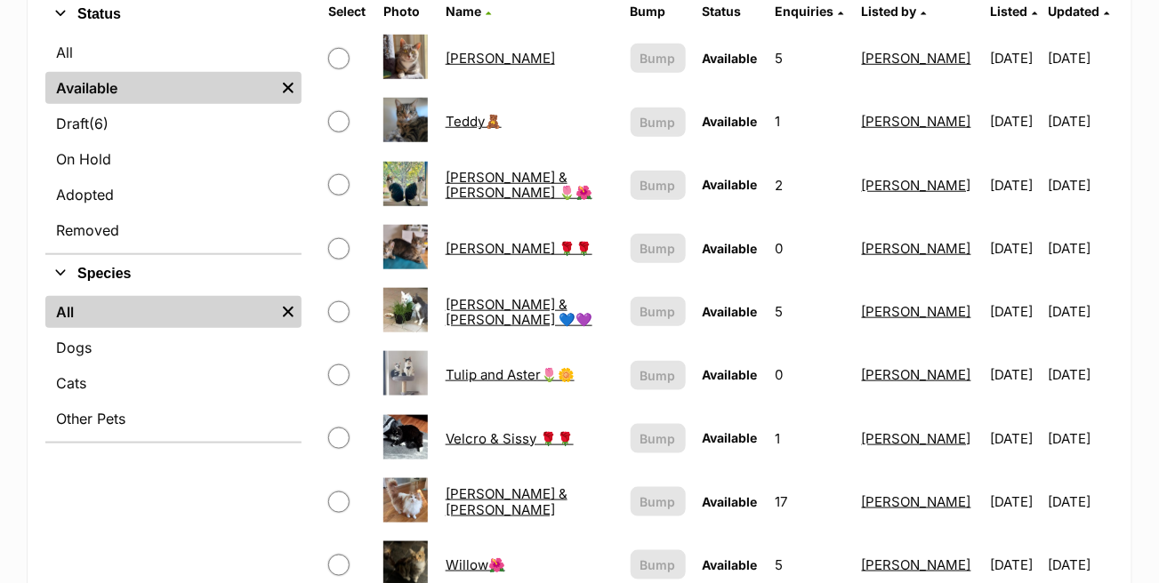
scroll to position [356, 0]
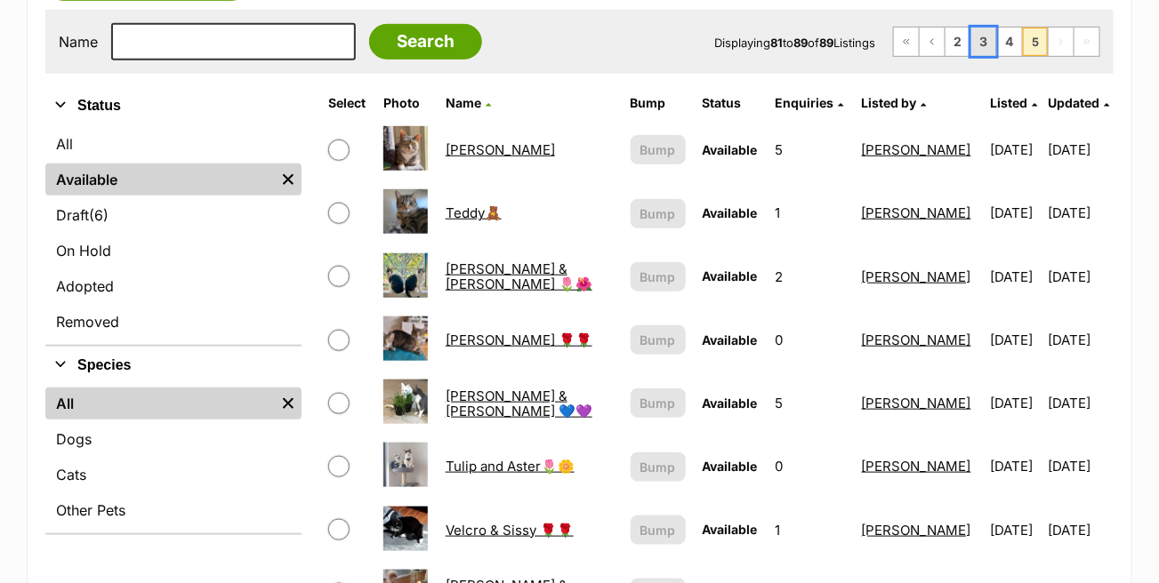
click at [986, 32] on link "3" at bounding box center [983, 42] width 25 height 28
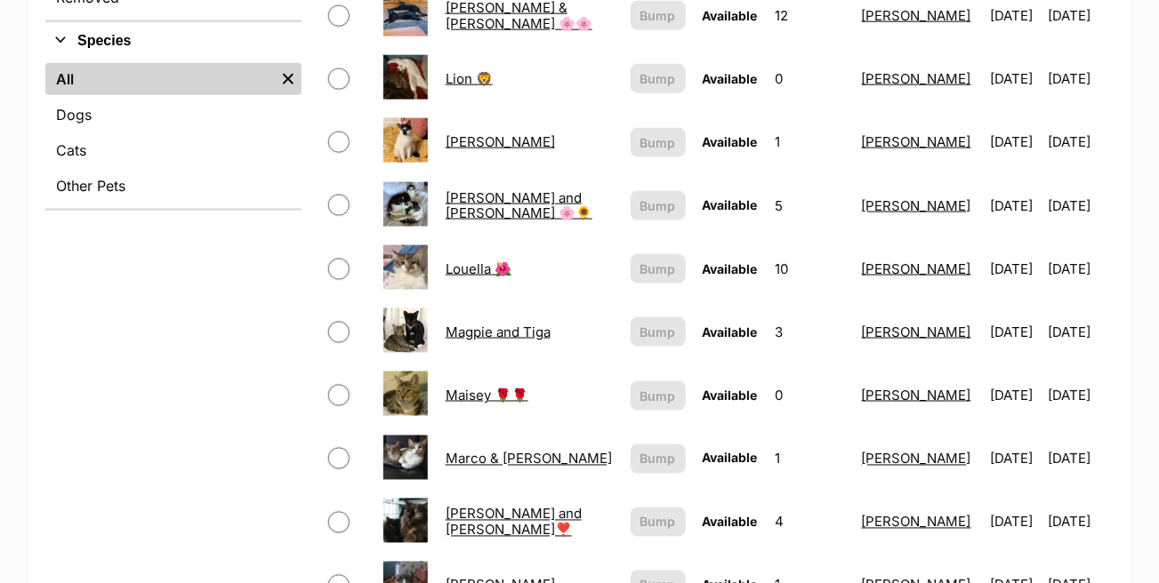
scroll to position [711, 0]
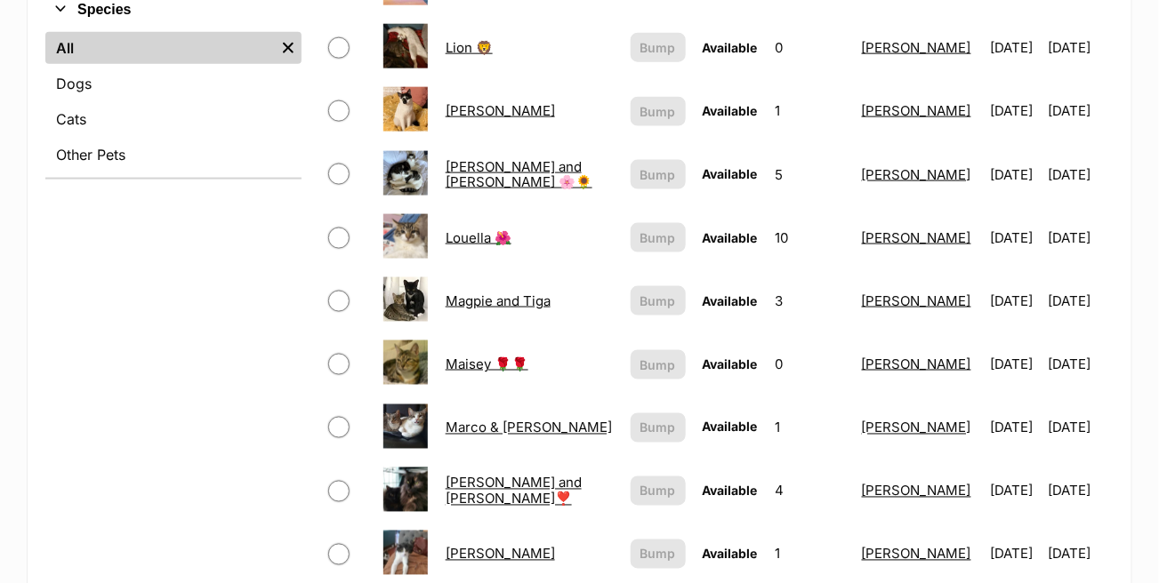
click at [470, 229] on link "Louella 🌺" at bounding box center [479, 237] width 66 height 17
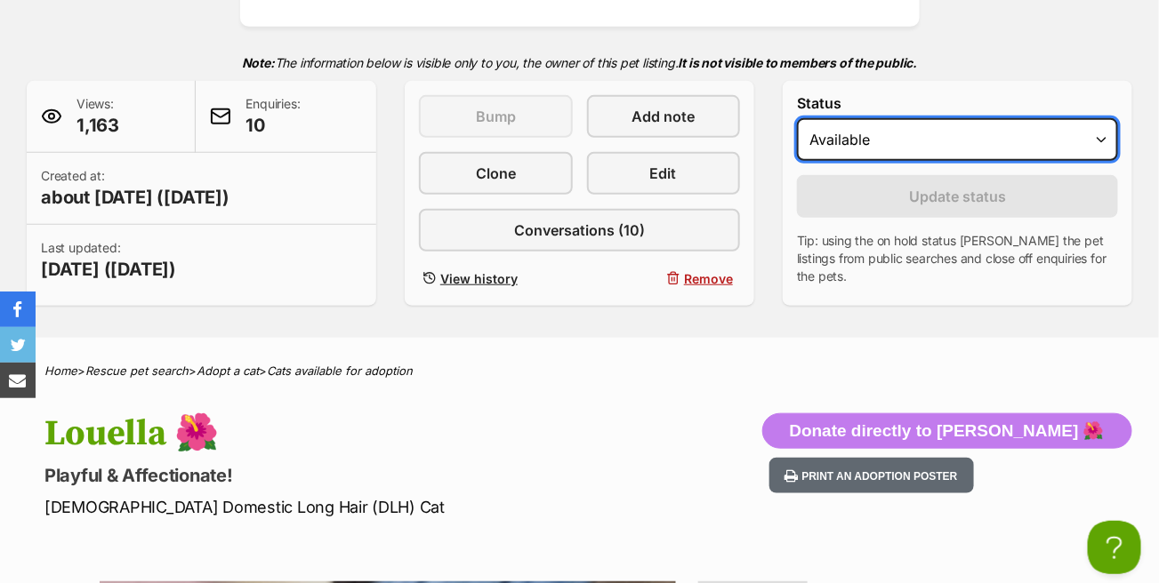
click at [880, 154] on select "Draft - not available as listing has enquires Available On hold Adopted" at bounding box center [957, 139] width 321 height 43
select select "on_hold"
click at [797, 118] on select "Draft - not available as listing has enquires Available On hold Adopted" at bounding box center [957, 139] width 321 height 43
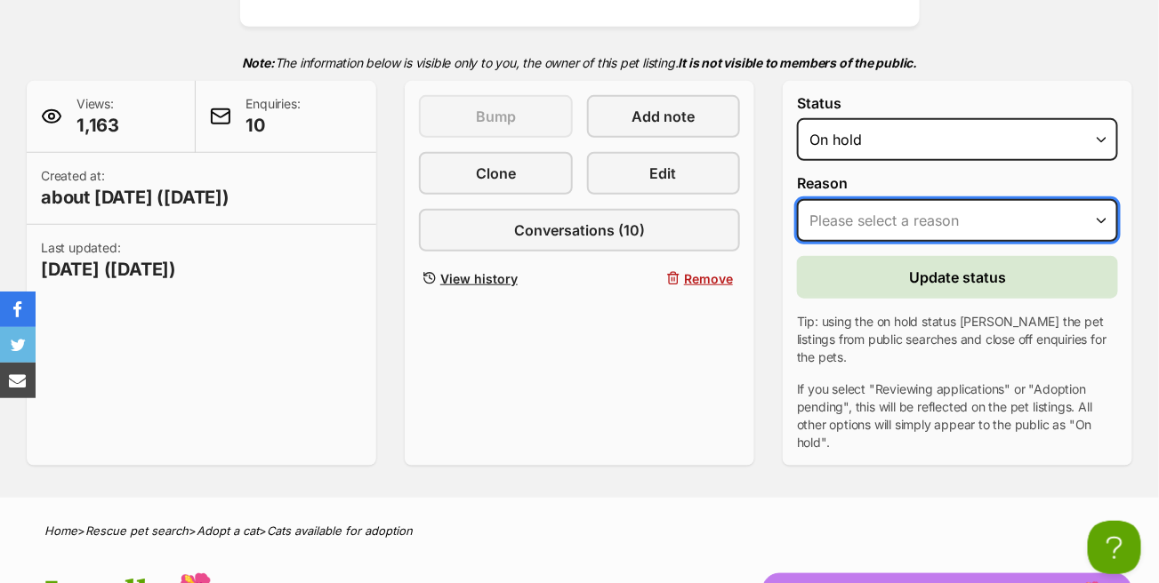
click at [864, 223] on select "Please select a reason Medical reasons Reviewing applications Adoption pending …" at bounding box center [957, 220] width 321 height 43
select select "adoption_pending"
click at [797, 199] on select "Please select a reason Medical reasons Reviewing applications Adoption pending …" at bounding box center [957, 220] width 321 height 43
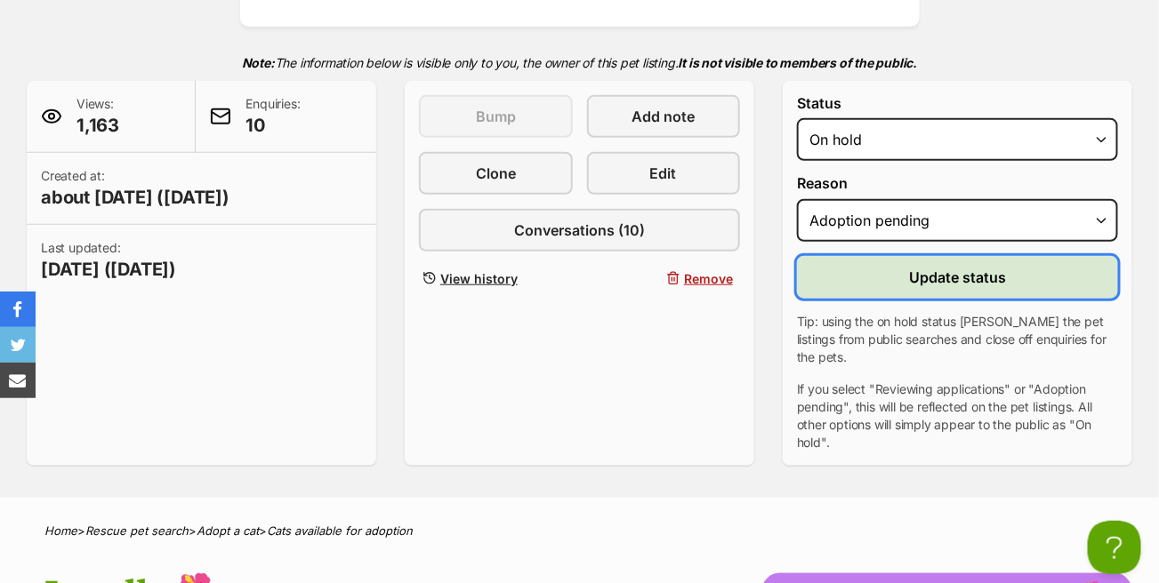
click at [912, 277] on span "Update status" at bounding box center [957, 277] width 97 height 21
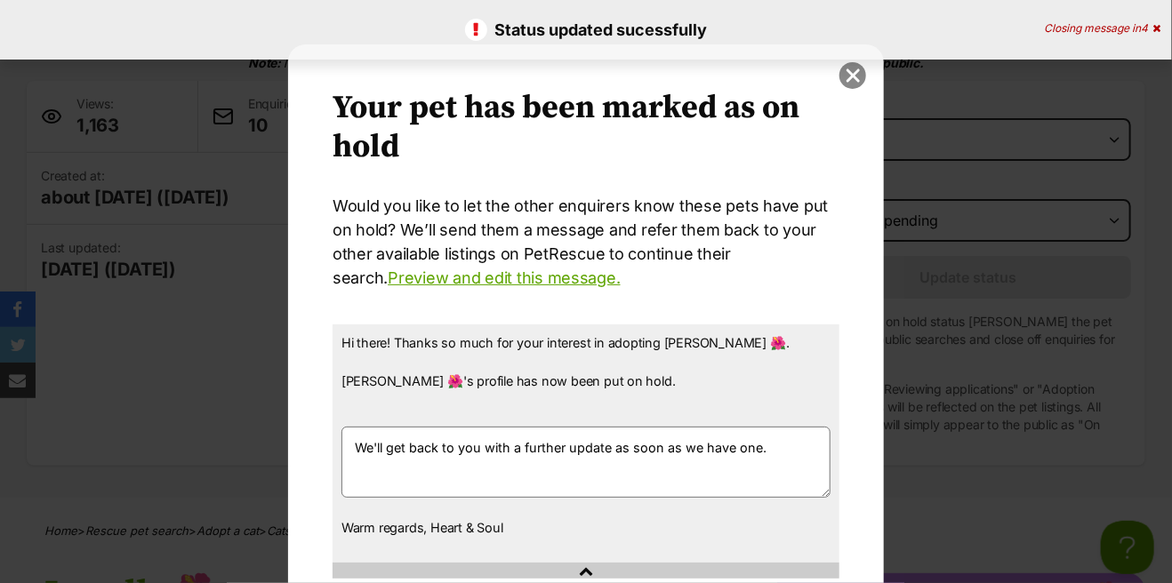
click at [844, 72] on button "close" at bounding box center [853, 75] width 27 height 27
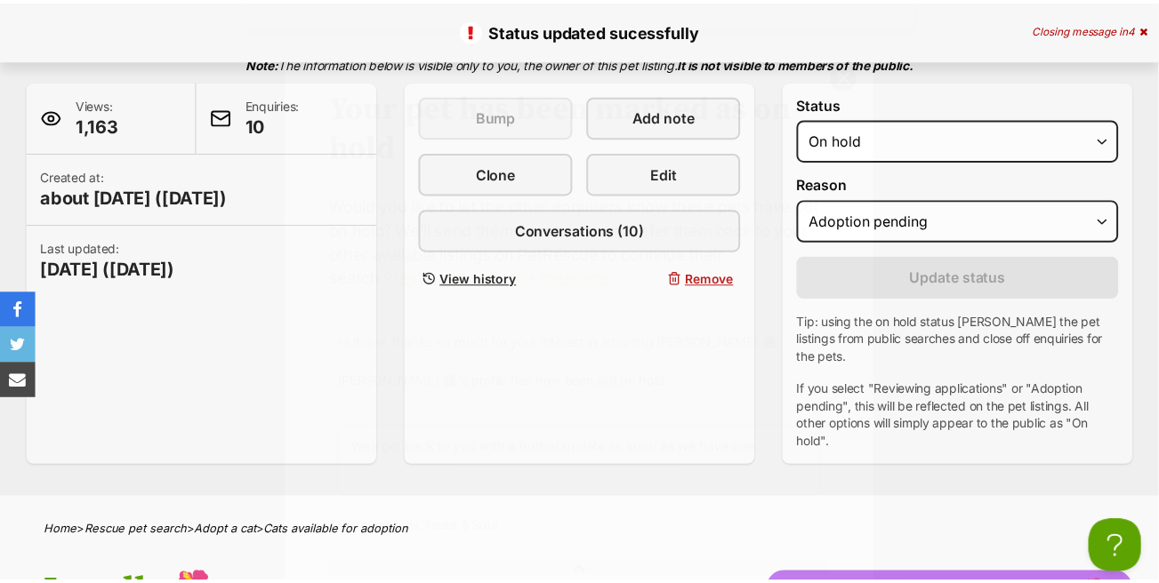
scroll to position [356, 0]
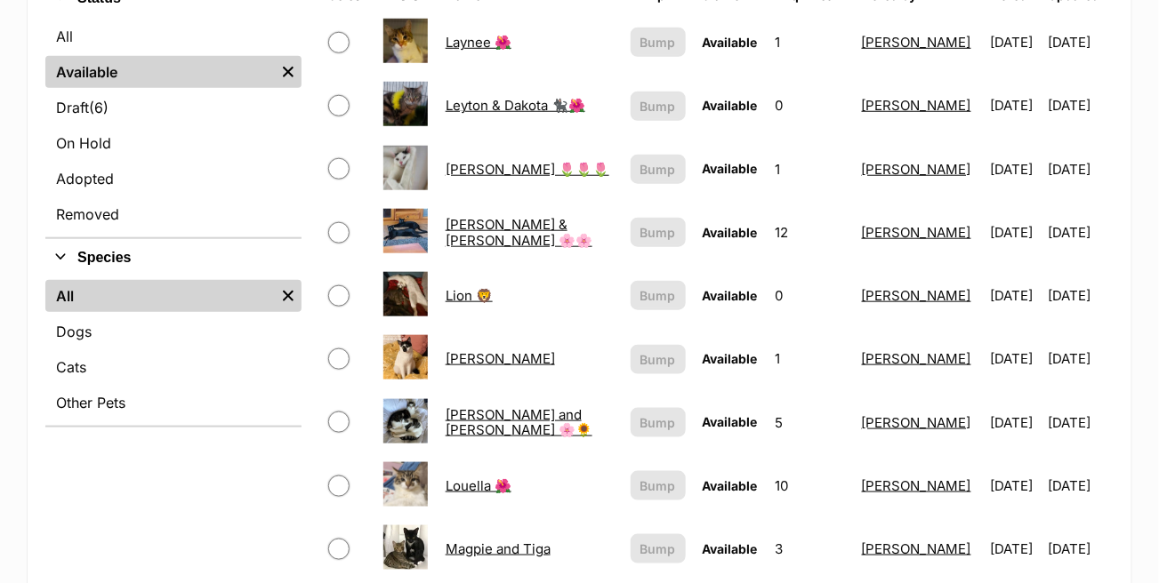
scroll to position [454, 0]
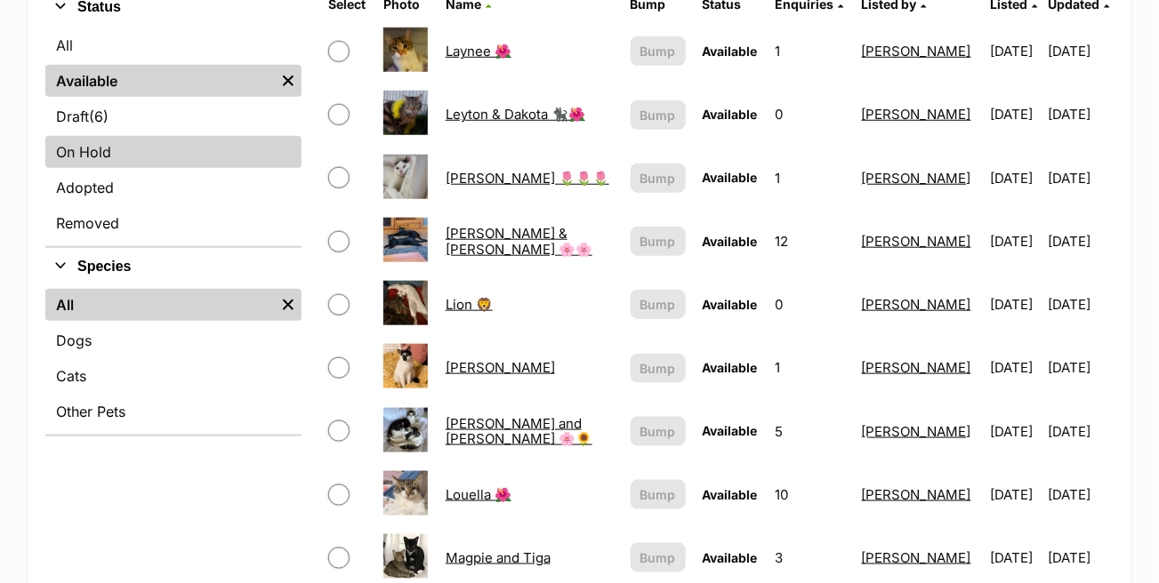
click at [107, 145] on link "On Hold" at bounding box center [173, 152] width 256 height 32
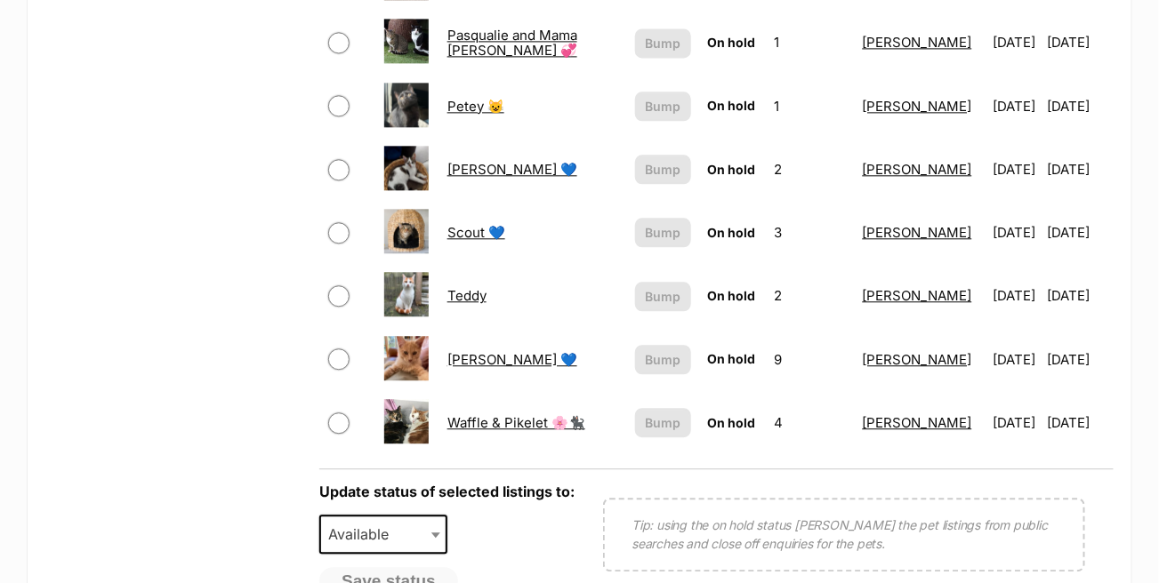
scroll to position [1245, 0]
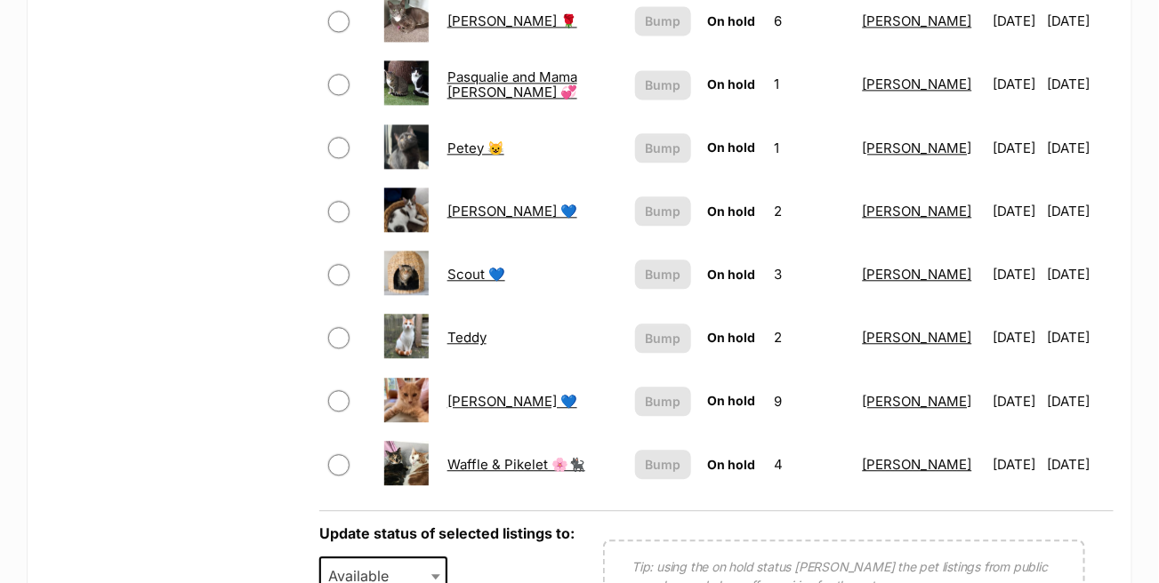
click at [339, 390] on input "checkbox" at bounding box center [338, 400] width 21 height 21
checkbox input "true"
click at [336, 137] on input "checkbox" at bounding box center [338, 147] width 21 height 21
checkbox input "true"
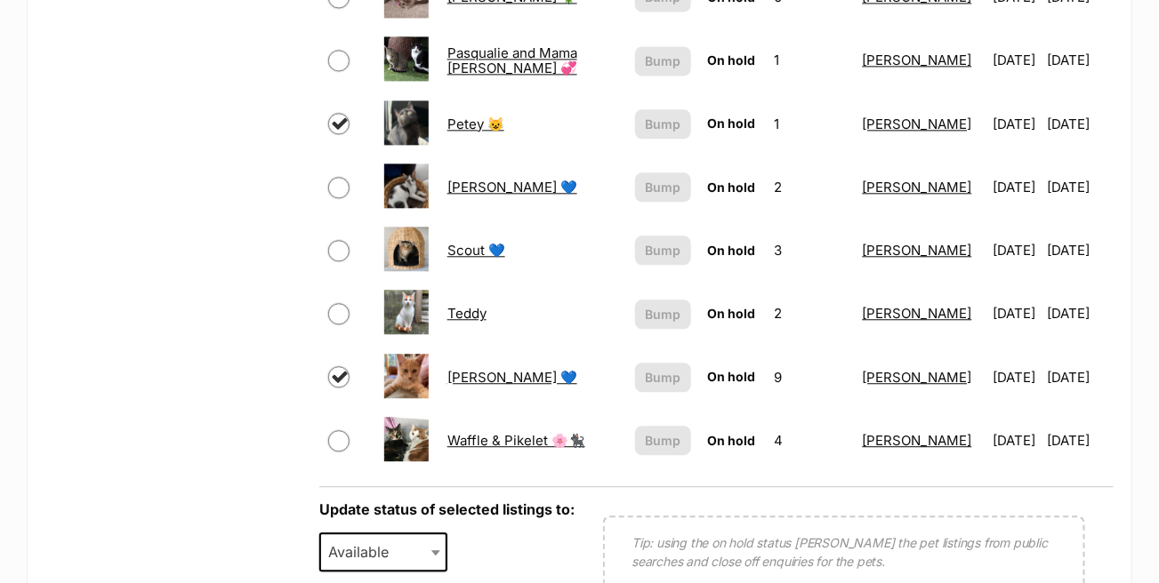
scroll to position [1423, 0]
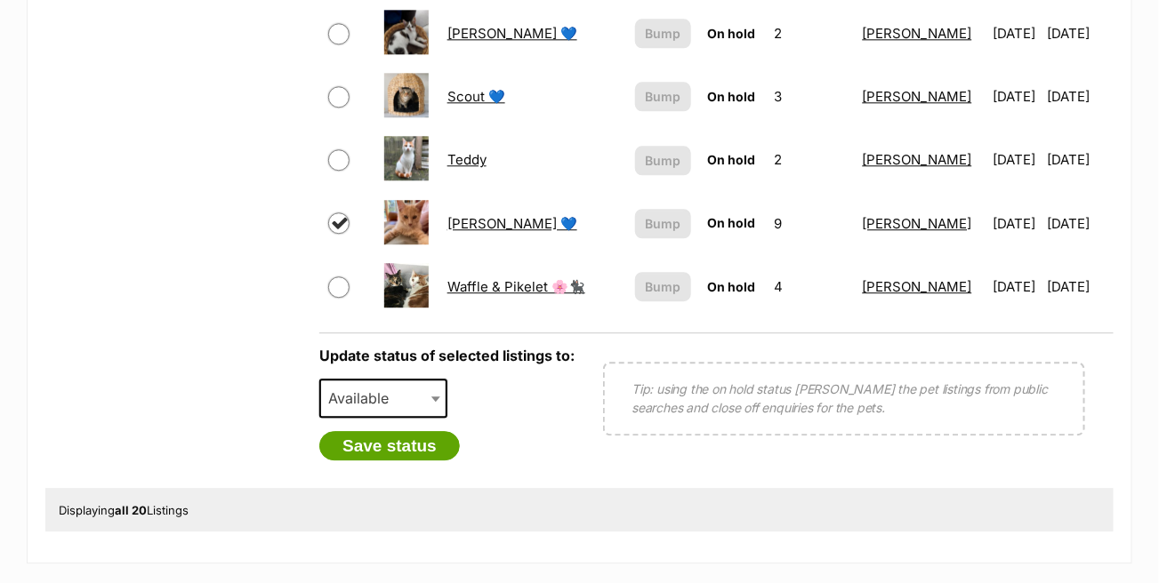
click at [429, 392] on span at bounding box center [438, 398] width 18 height 39
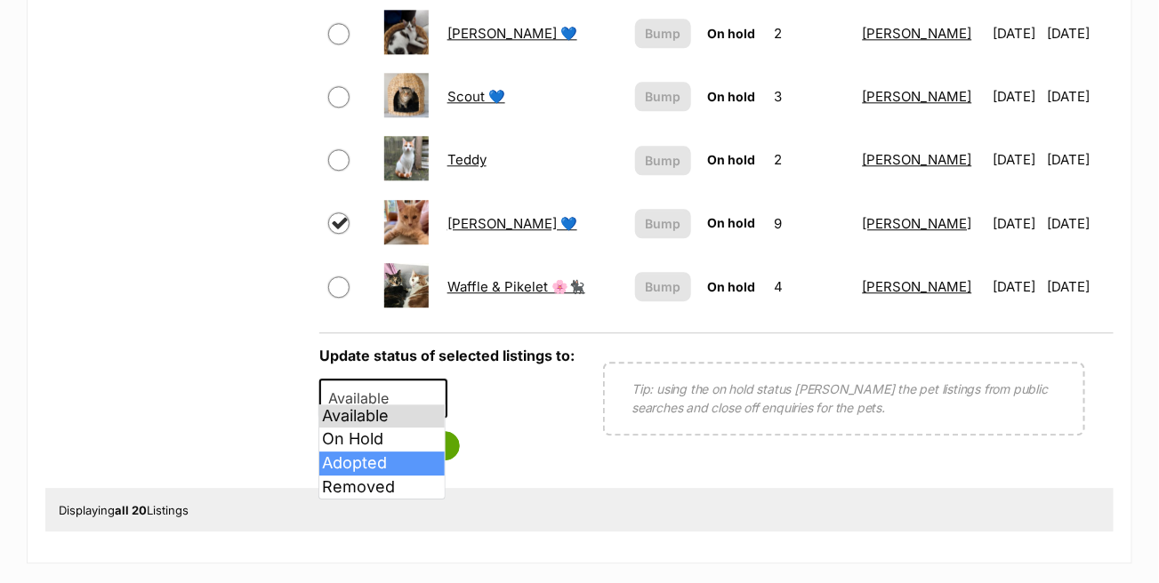
select select "rehomed"
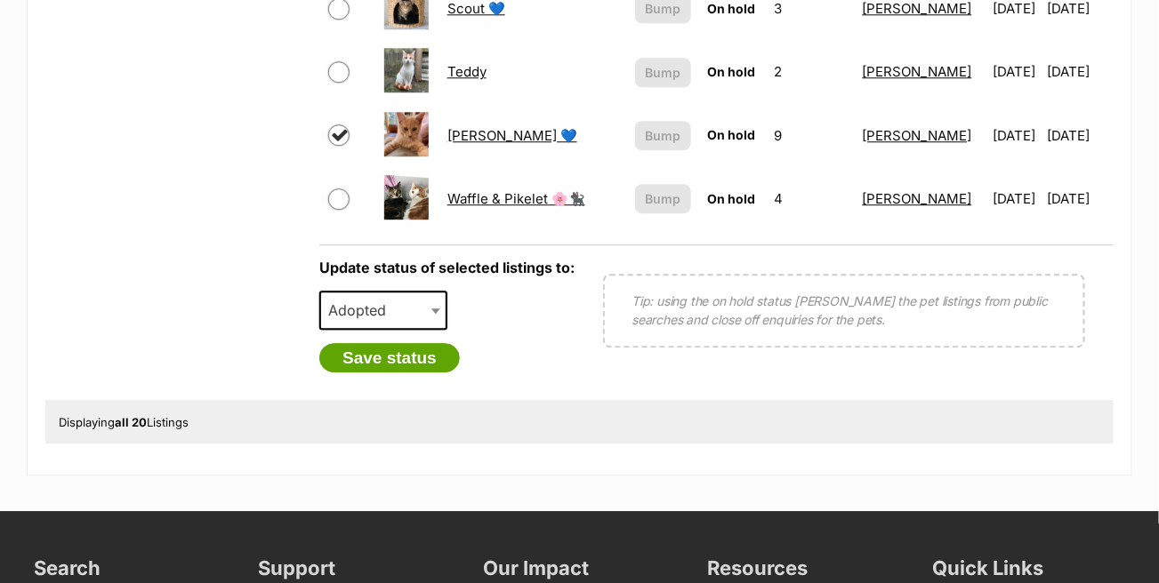
scroll to position [1512, 0]
click at [400, 348] on button "Save status" at bounding box center [389, 357] width 141 height 30
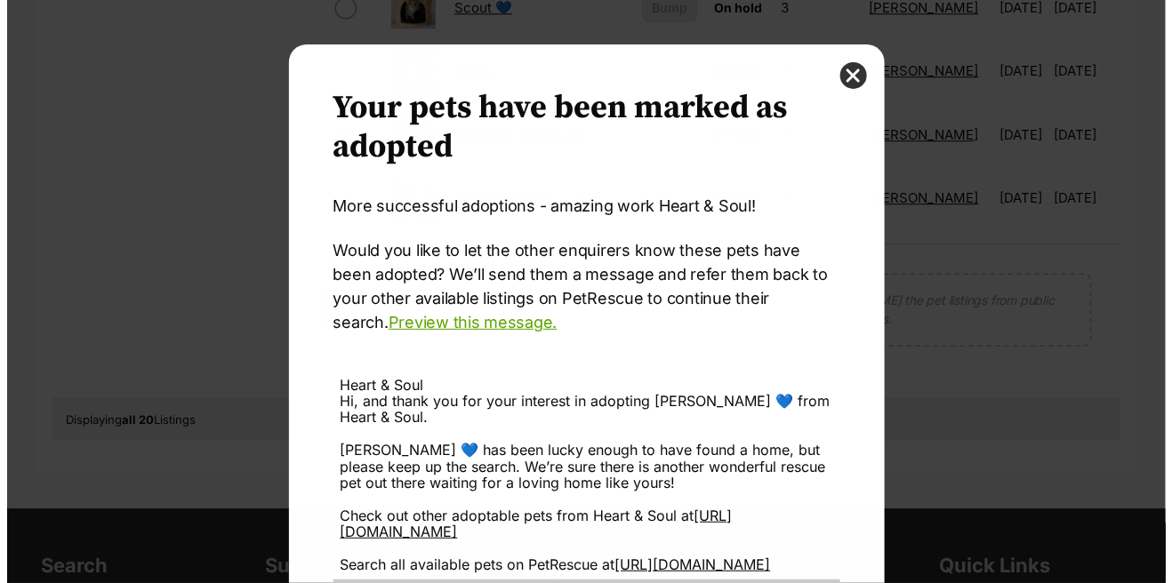
scroll to position [0, 0]
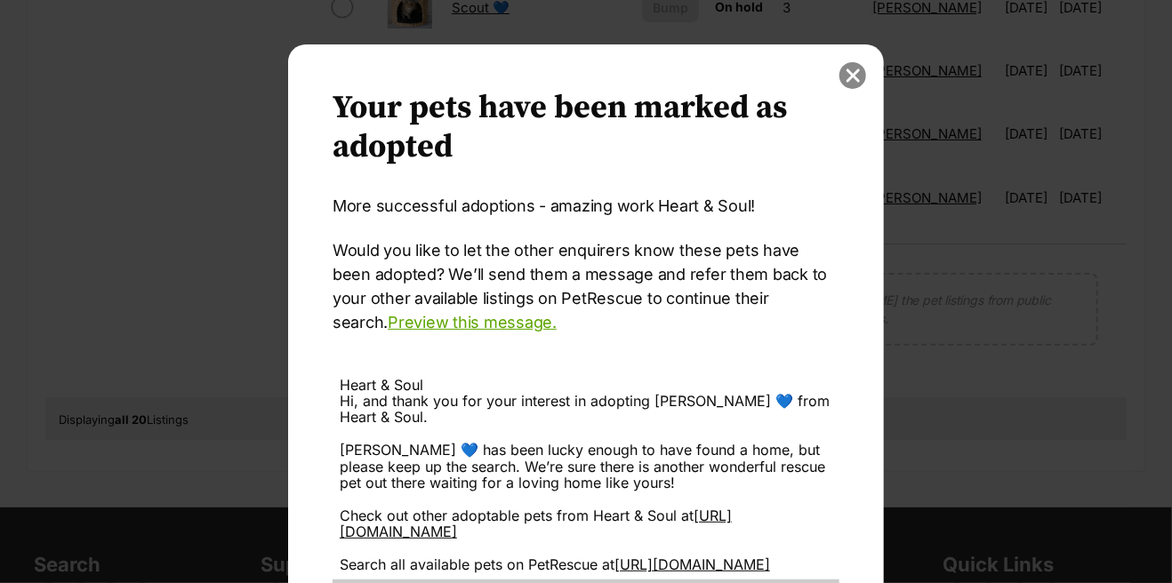
click at [840, 74] on button "close" at bounding box center [853, 75] width 27 height 27
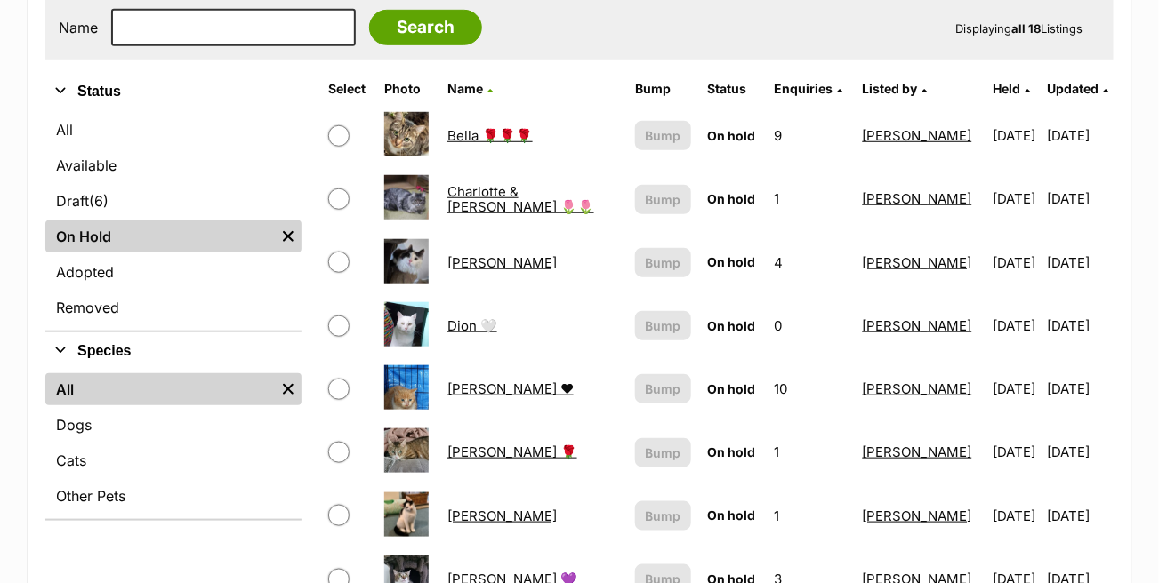
scroll to position [267, 0]
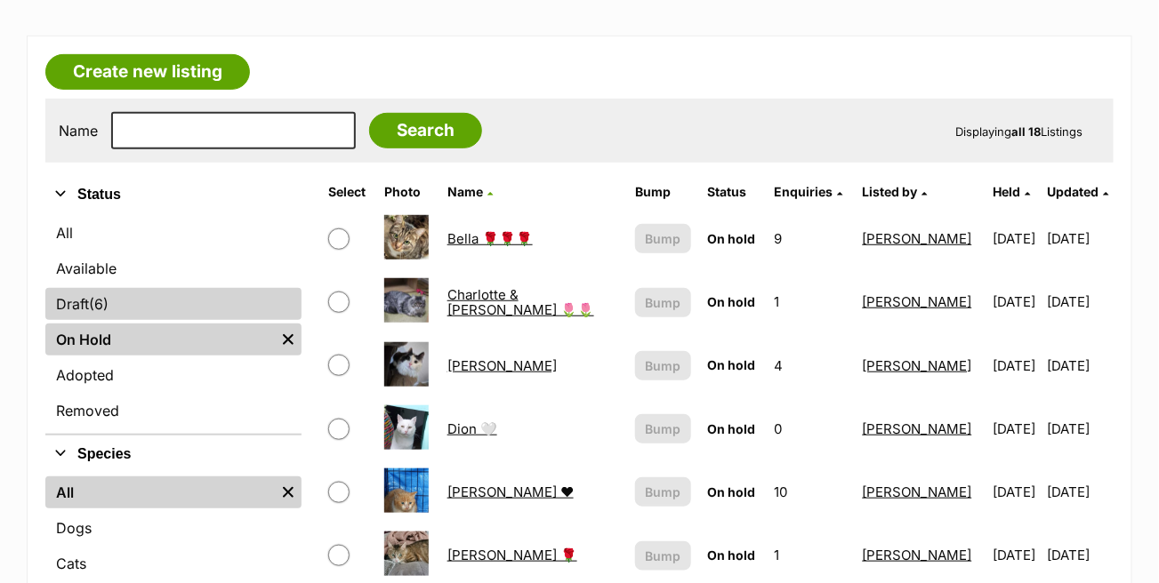
click at [162, 308] on link "Draft (6) Items" at bounding box center [173, 304] width 256 height 32
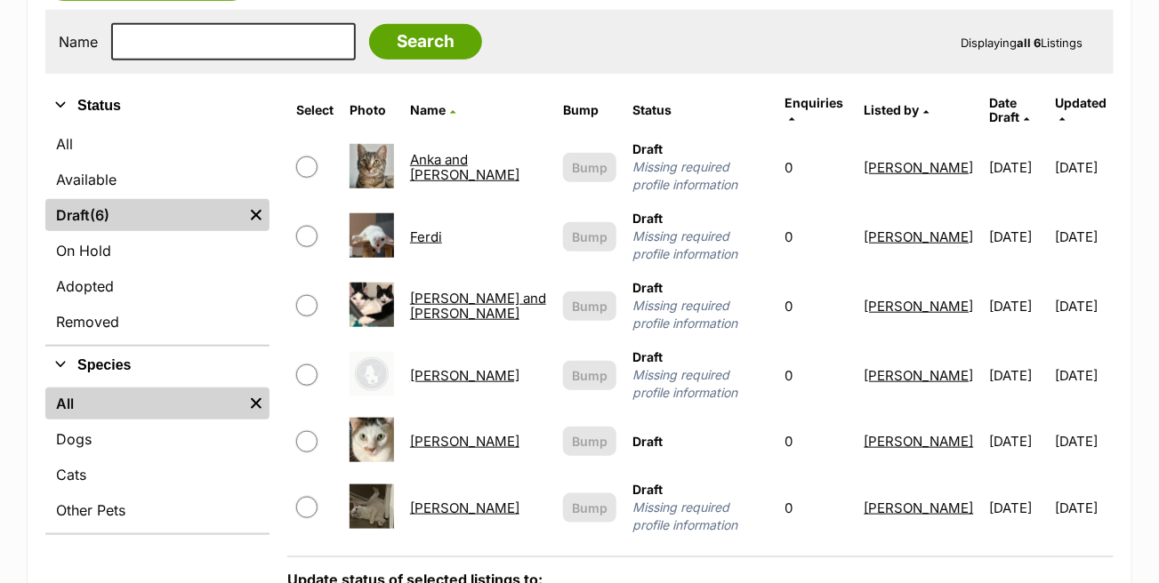
click at [446, 290] on link "[PERSON_NAME] and [PERSON_NAME]" at bounding box center [478, 306] width 136 height 32
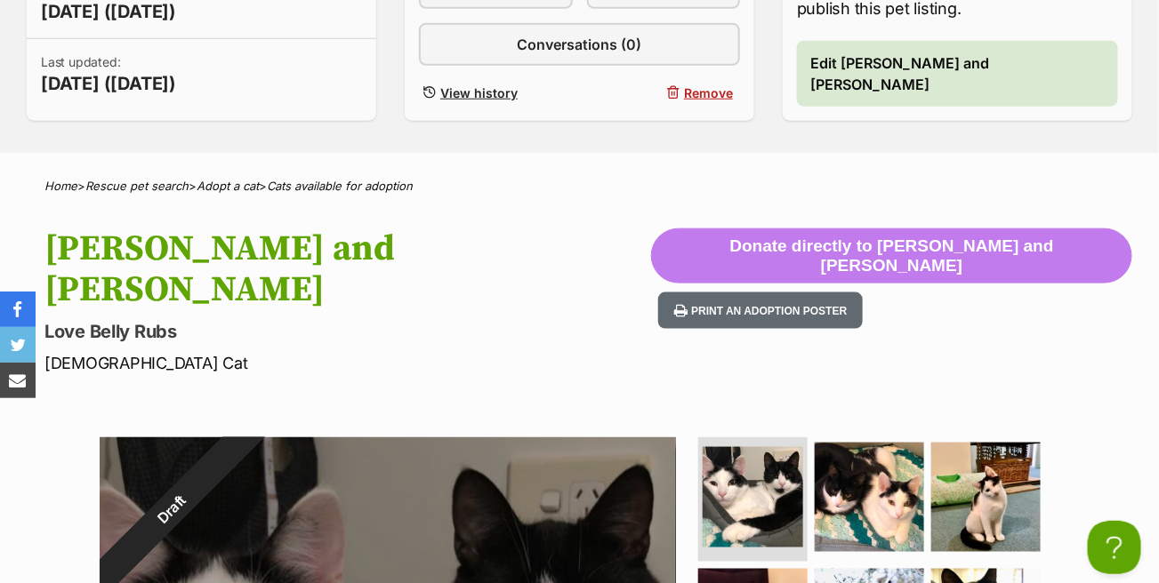
scroll to position [534, 0]
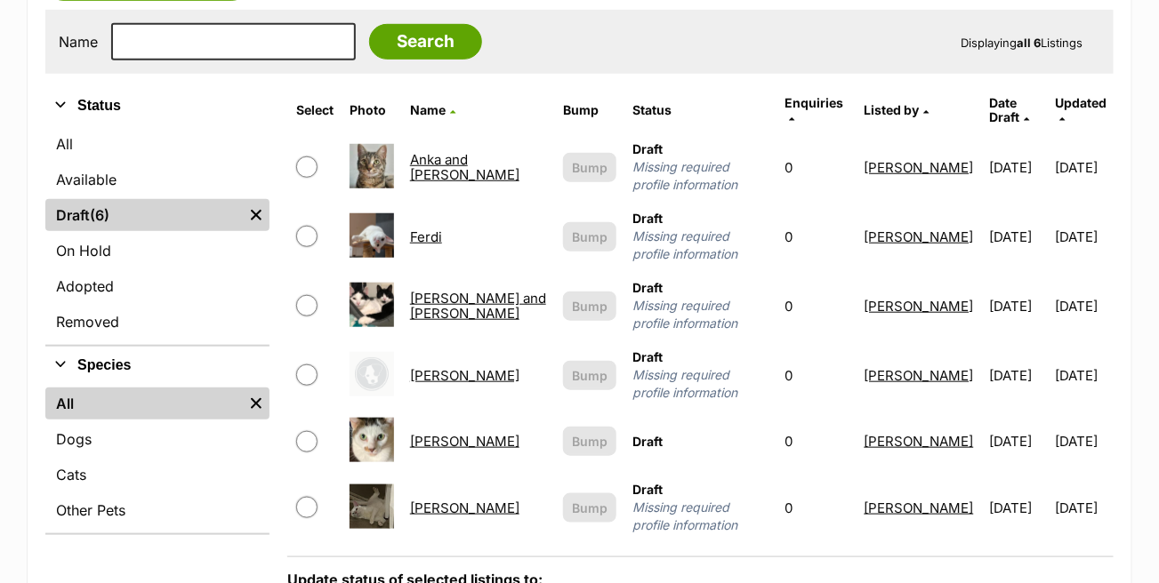
click at [158, 216] on link "Draft (6) Items" at bounding box center [143, 215] width 197 height 32
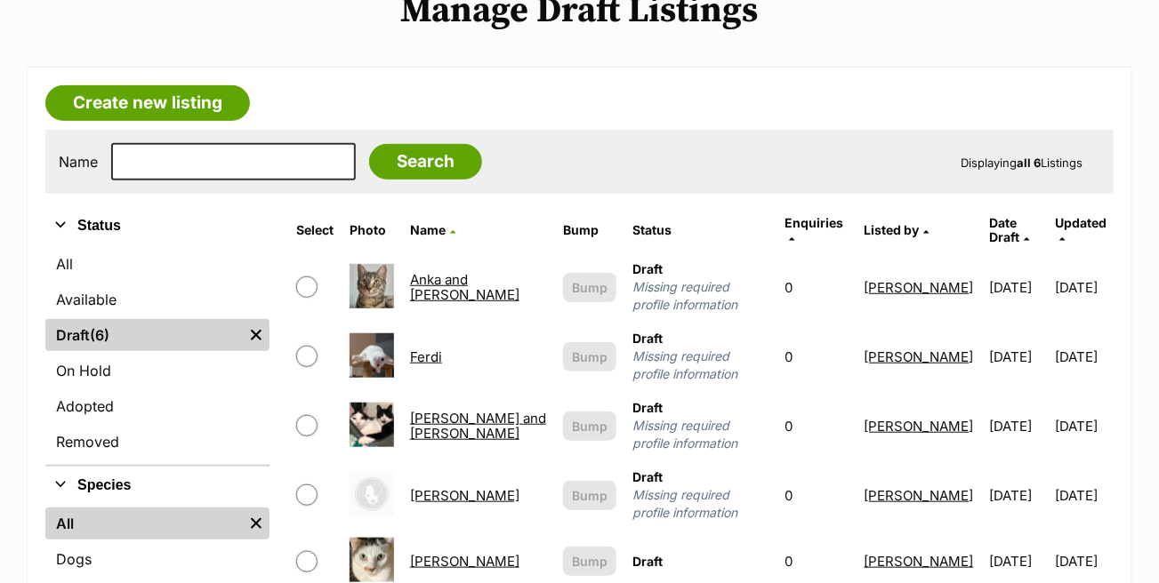
scroll to position [267, 0]
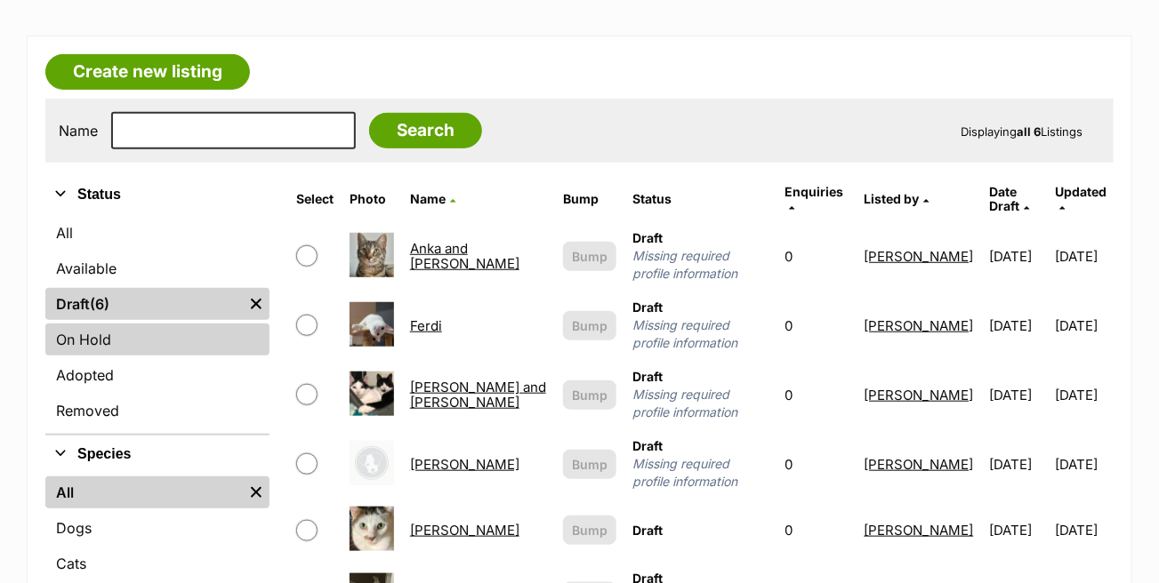
click at [119, 335] on link "On Hold" at bounding box center [157, 340] width 224 height 32
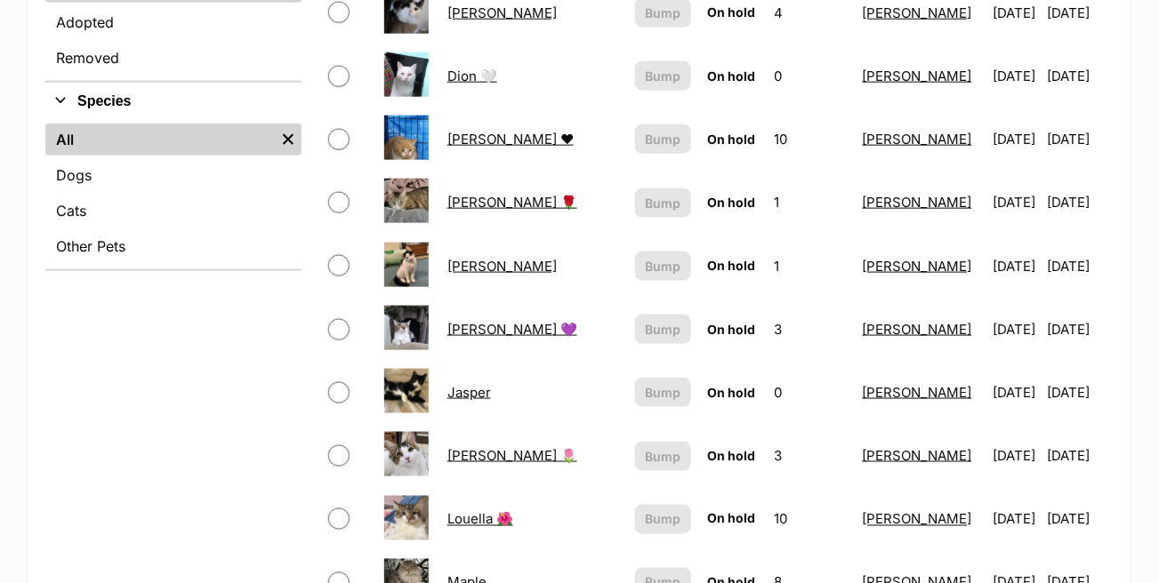
scroll to position [800, 0]
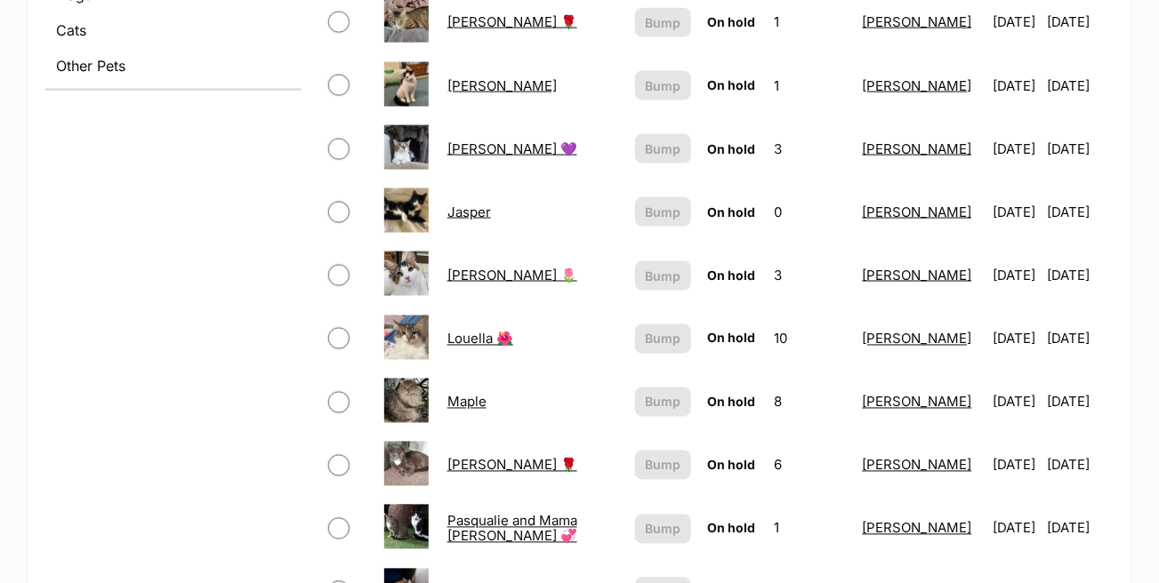
click at [467, 204] on link "Jasper" at bounding box center [469, 212] width 44 height 17
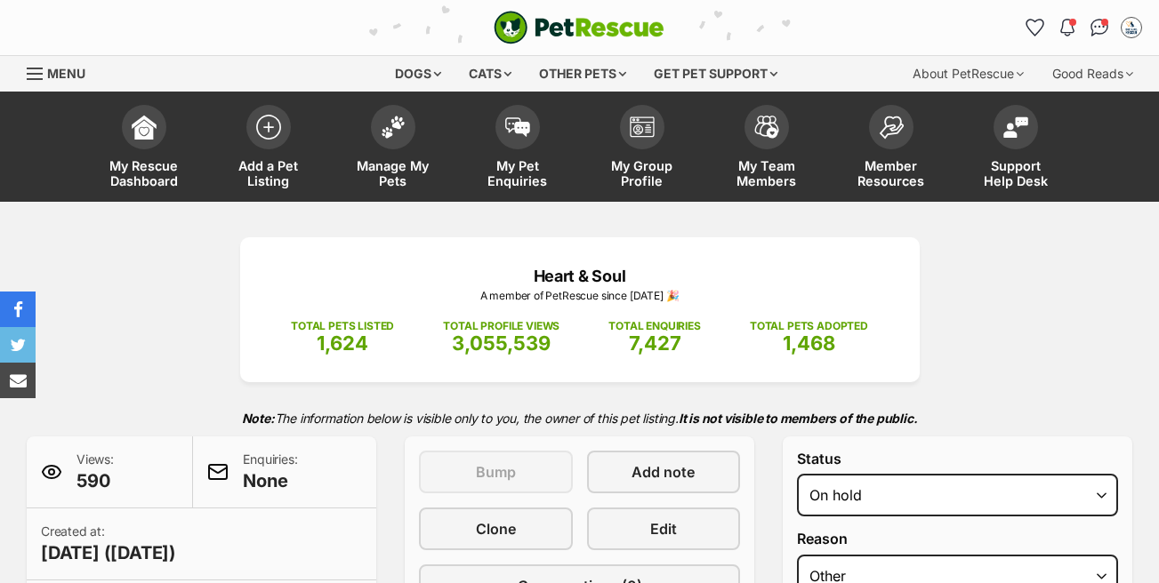
select select "other"
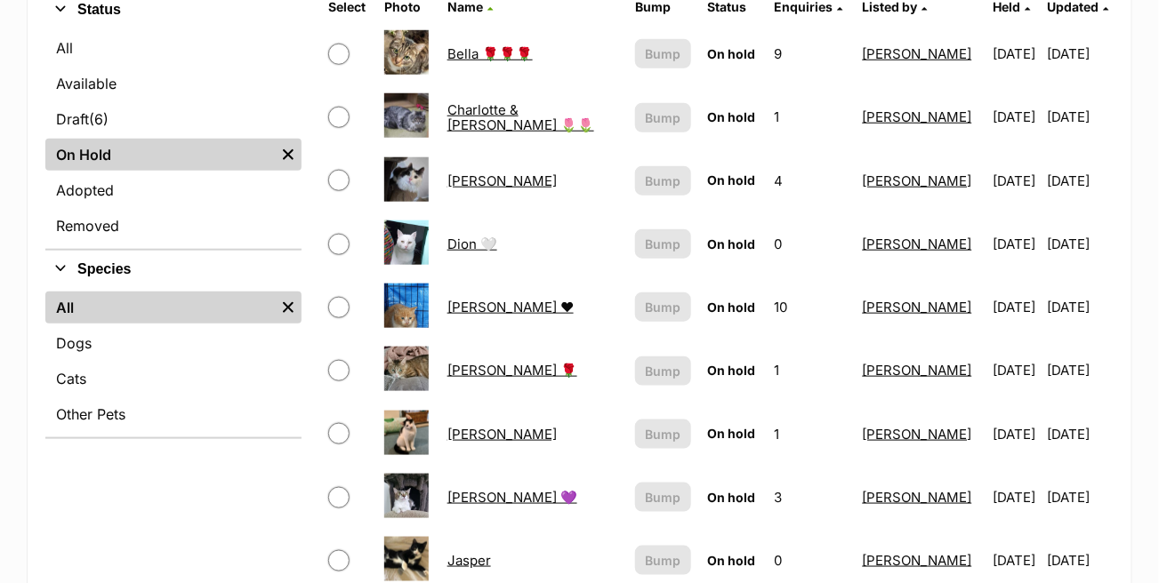
scroll to position [349, 0]
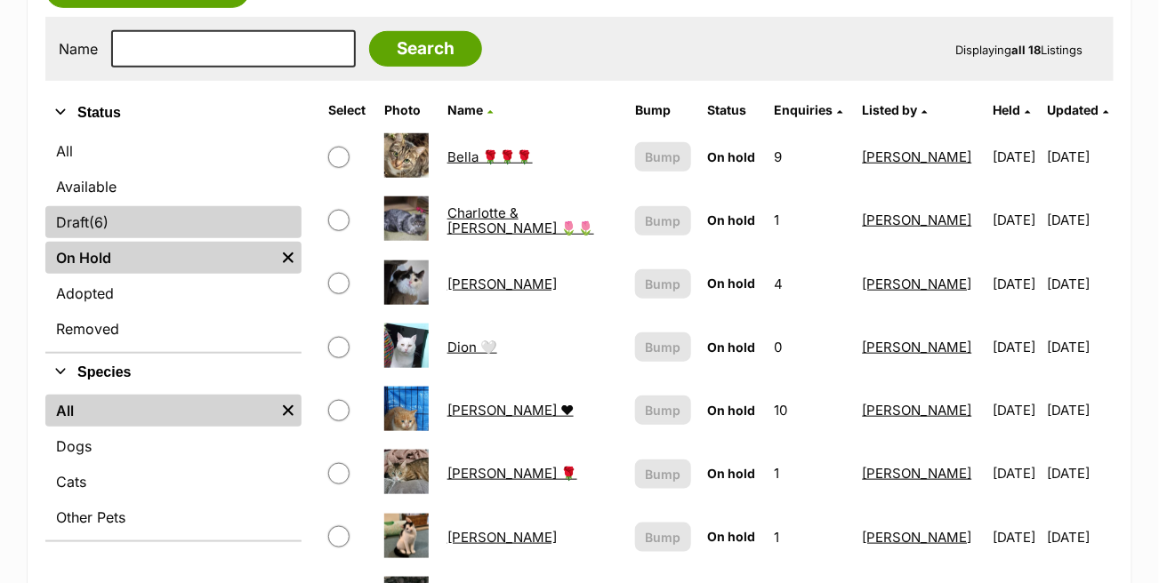
click at [148, 221] on link "Draft (6) Items" at bounding box center [173, 222] width 256 height 32
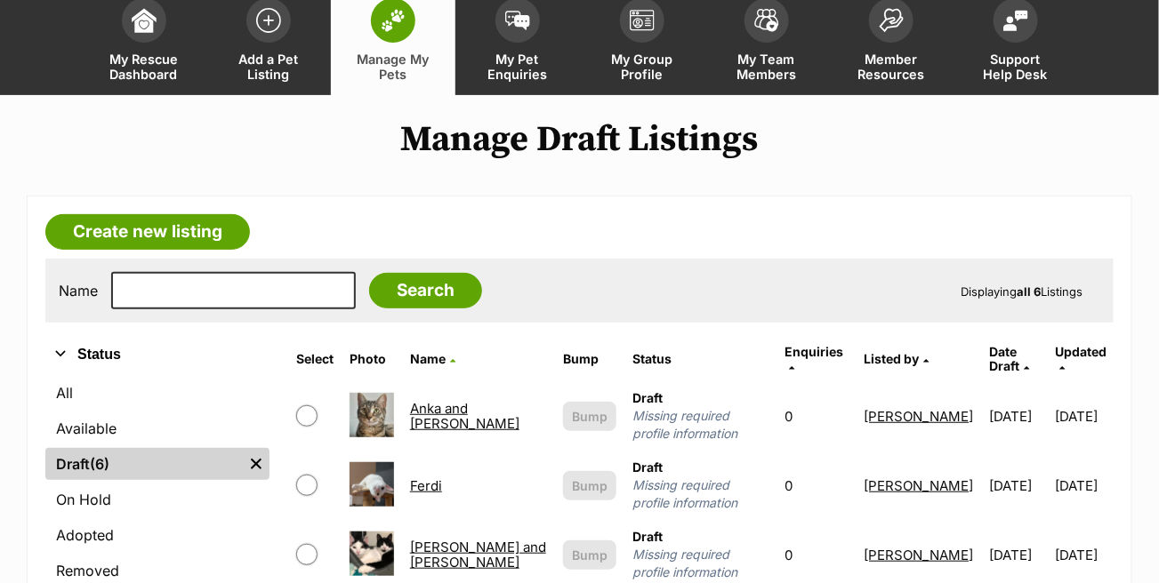
scroll to position [267, 0]
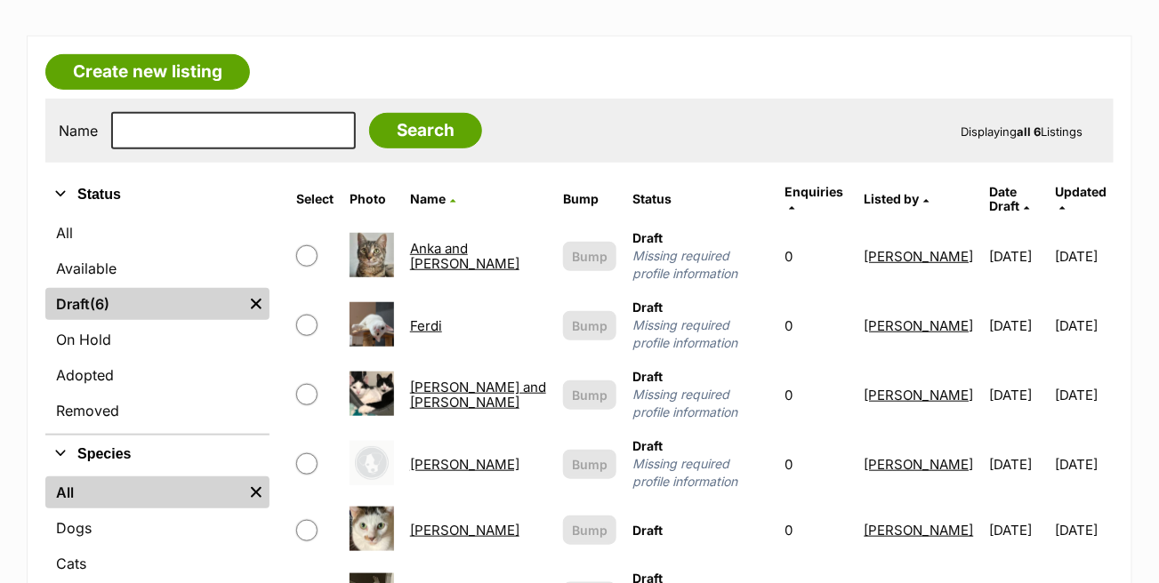
click at [451, 379] on link "[PERSON_NAME] and [PERSON_NAME]" at bounding box center [478, 395] width 136 height 32
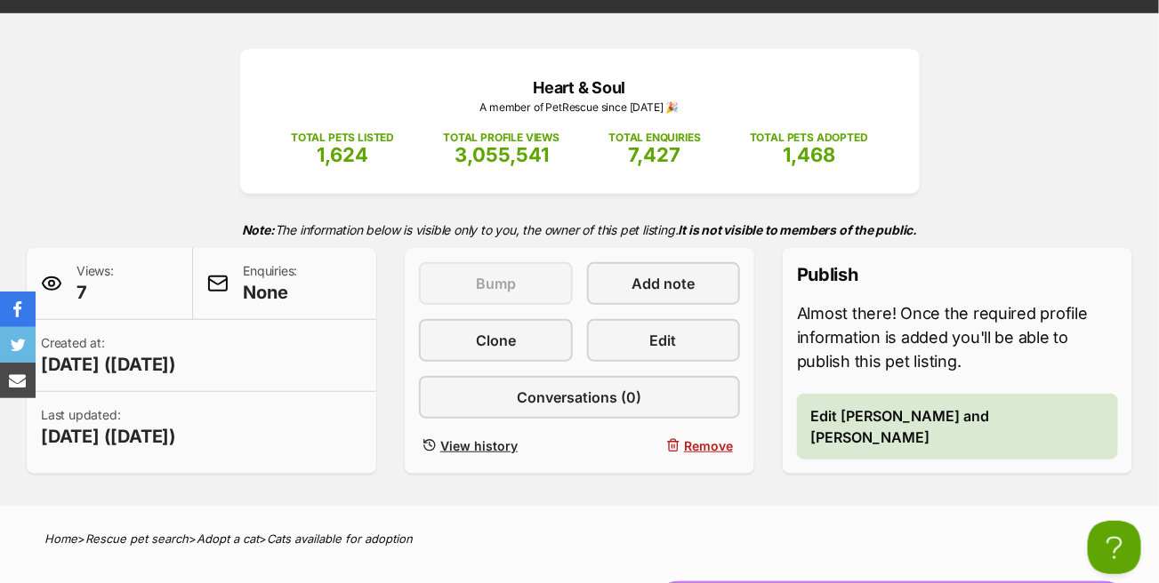
scroll to position [178, 0]
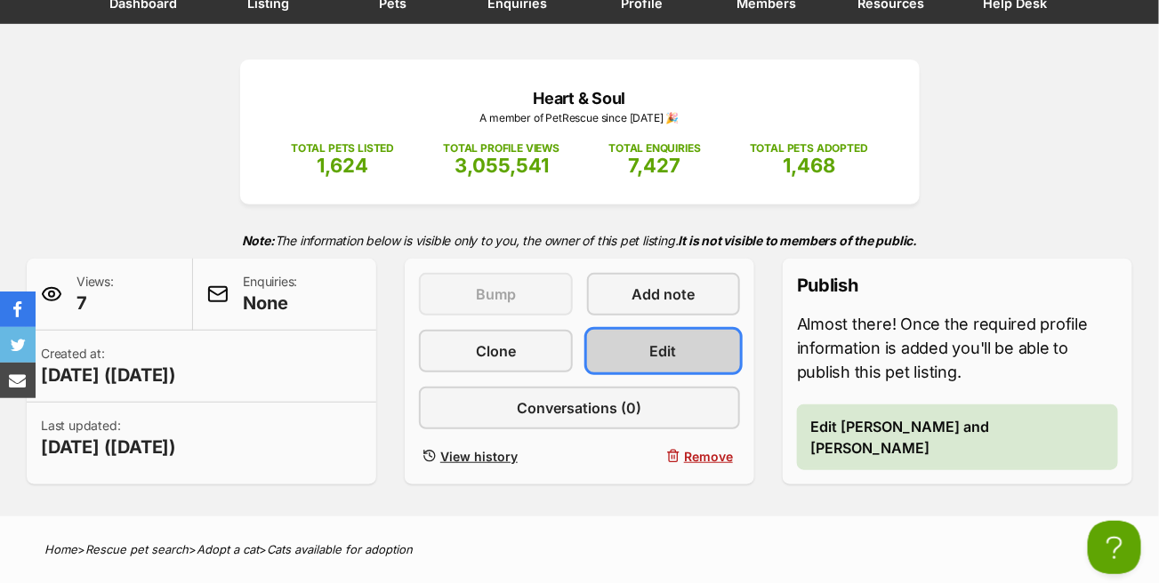
click at [703, 342] on link "Edit" at bounding box center [664, 351] width 154 height 43
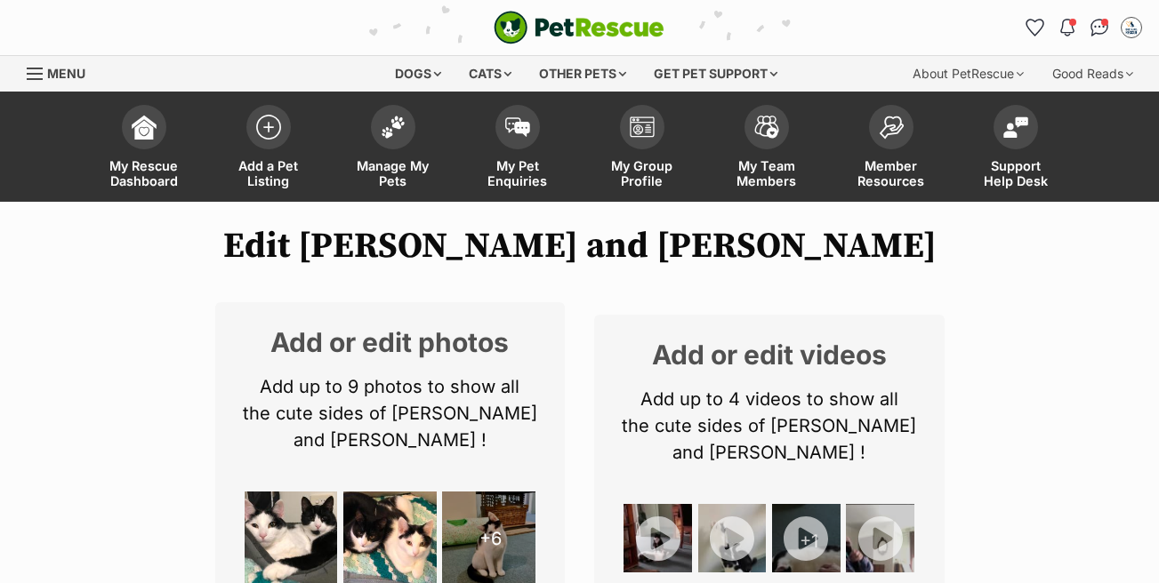
select select
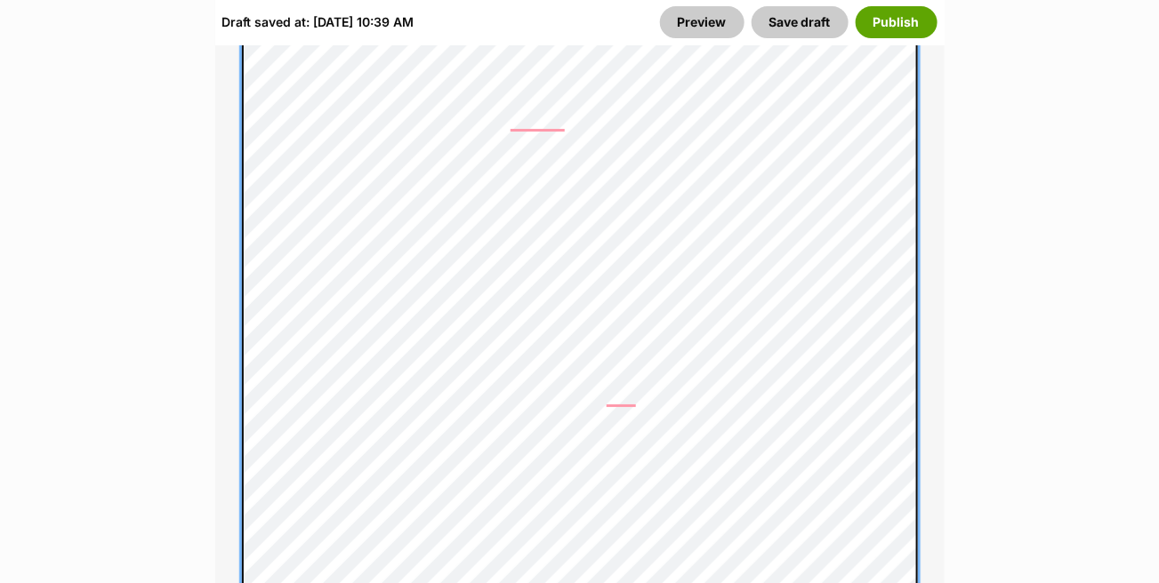
scroll to position [2046, 0]
